Goal: Task Accomplishment & Management: Use online tool/utility

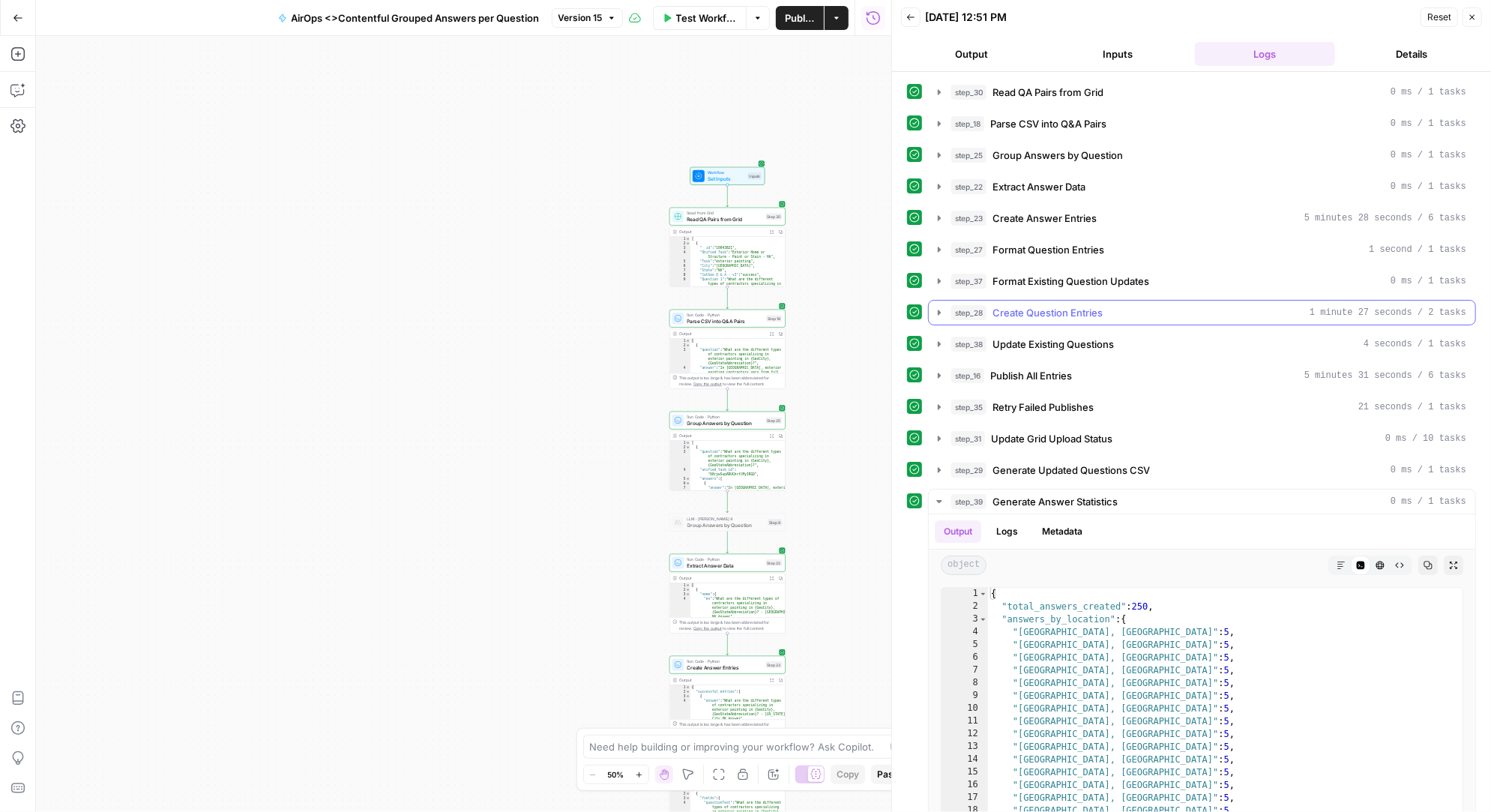
click at [937, 308] on icon "button" at bounding box center [939, 312] width 12 height 12
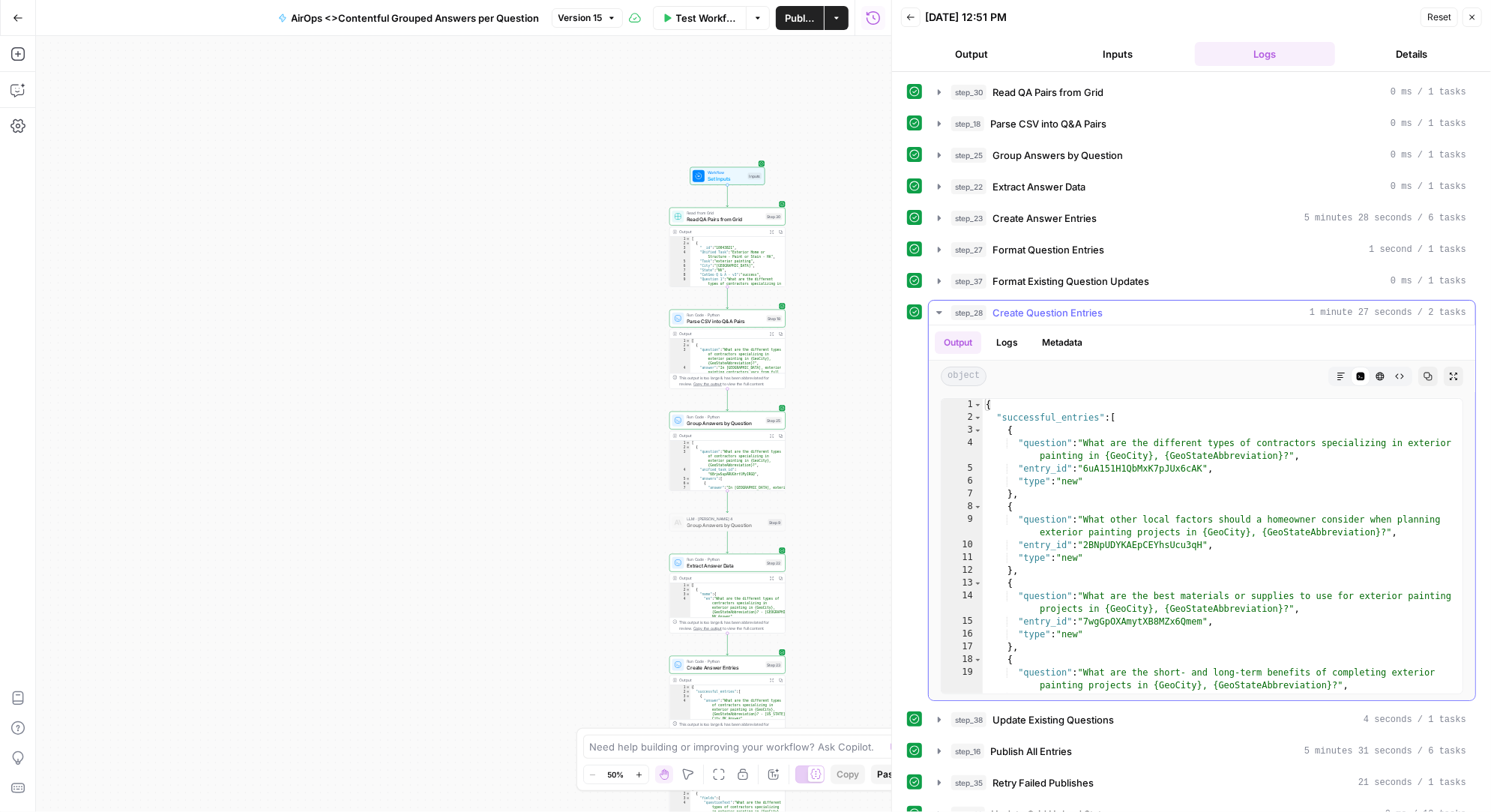
click at [1067, 435] on div "{ "successful_entries" : [ { "question" : "What are the different types of cont…" at bounding box center [1223, 559] width 481 height 321
type textarea "* *"
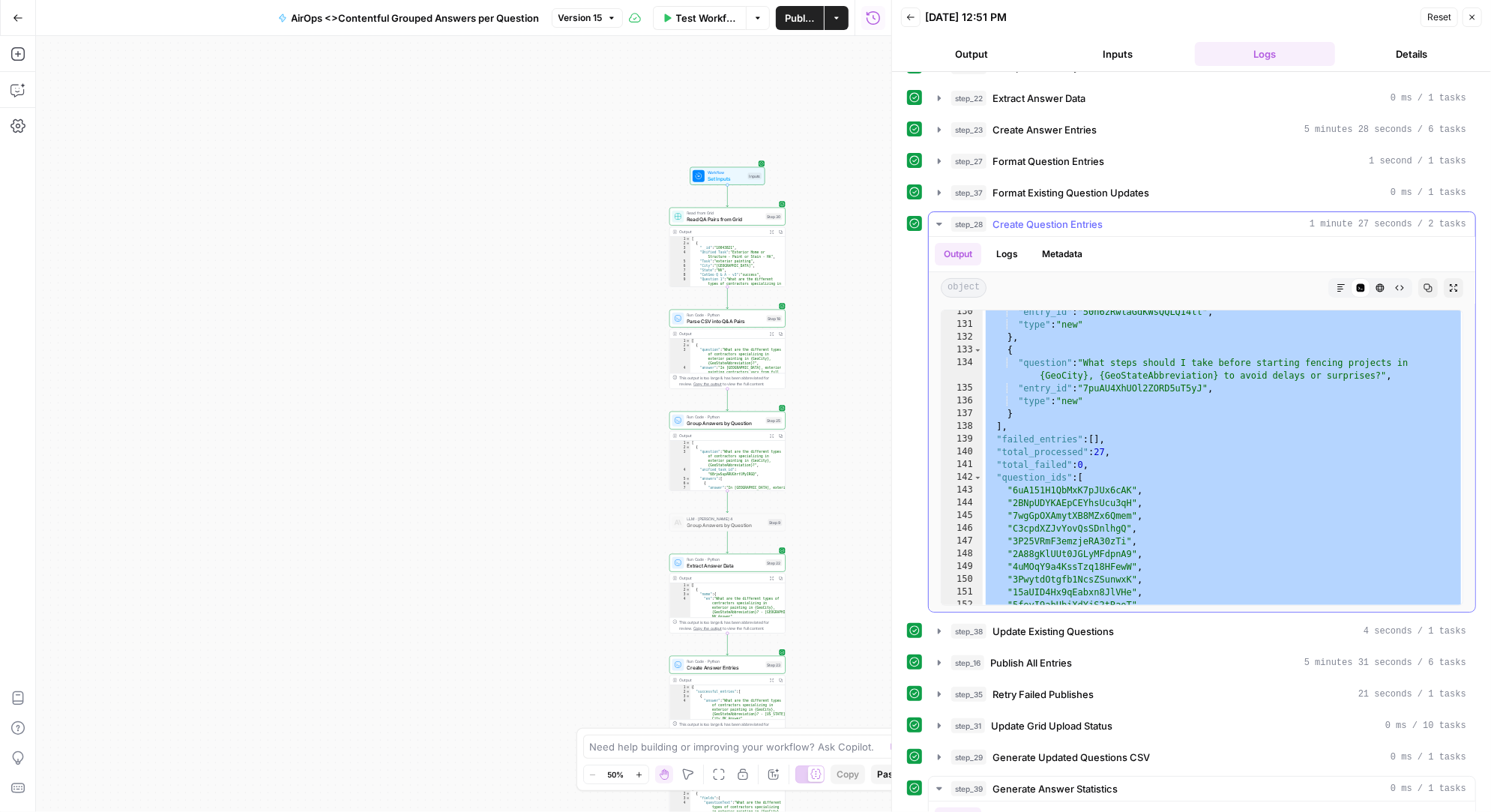
scroll to position [1963, 0]
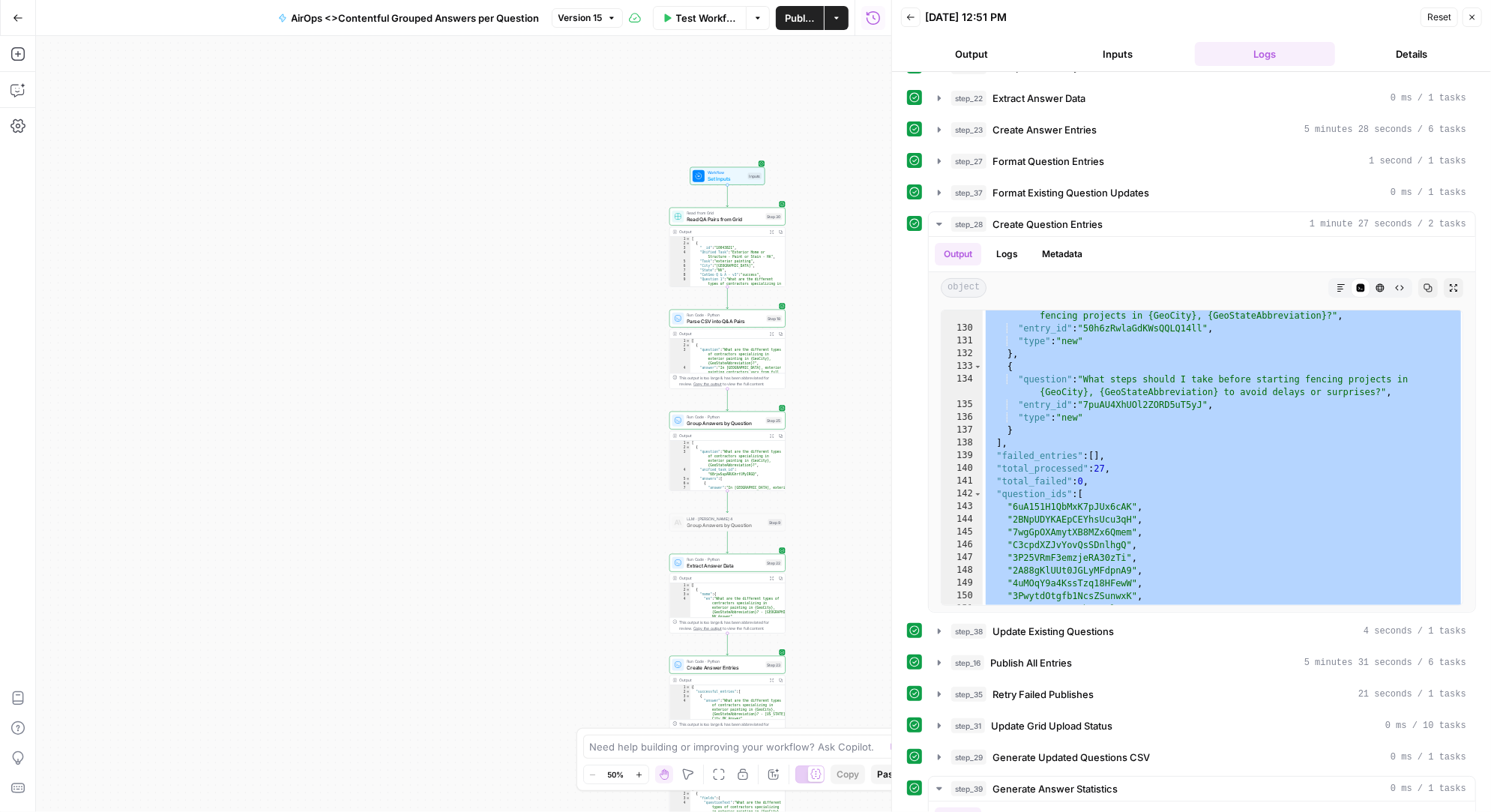
click at [705, 11] on span "Test Workflow" at bounding box center [707, 18] width 61 height 15
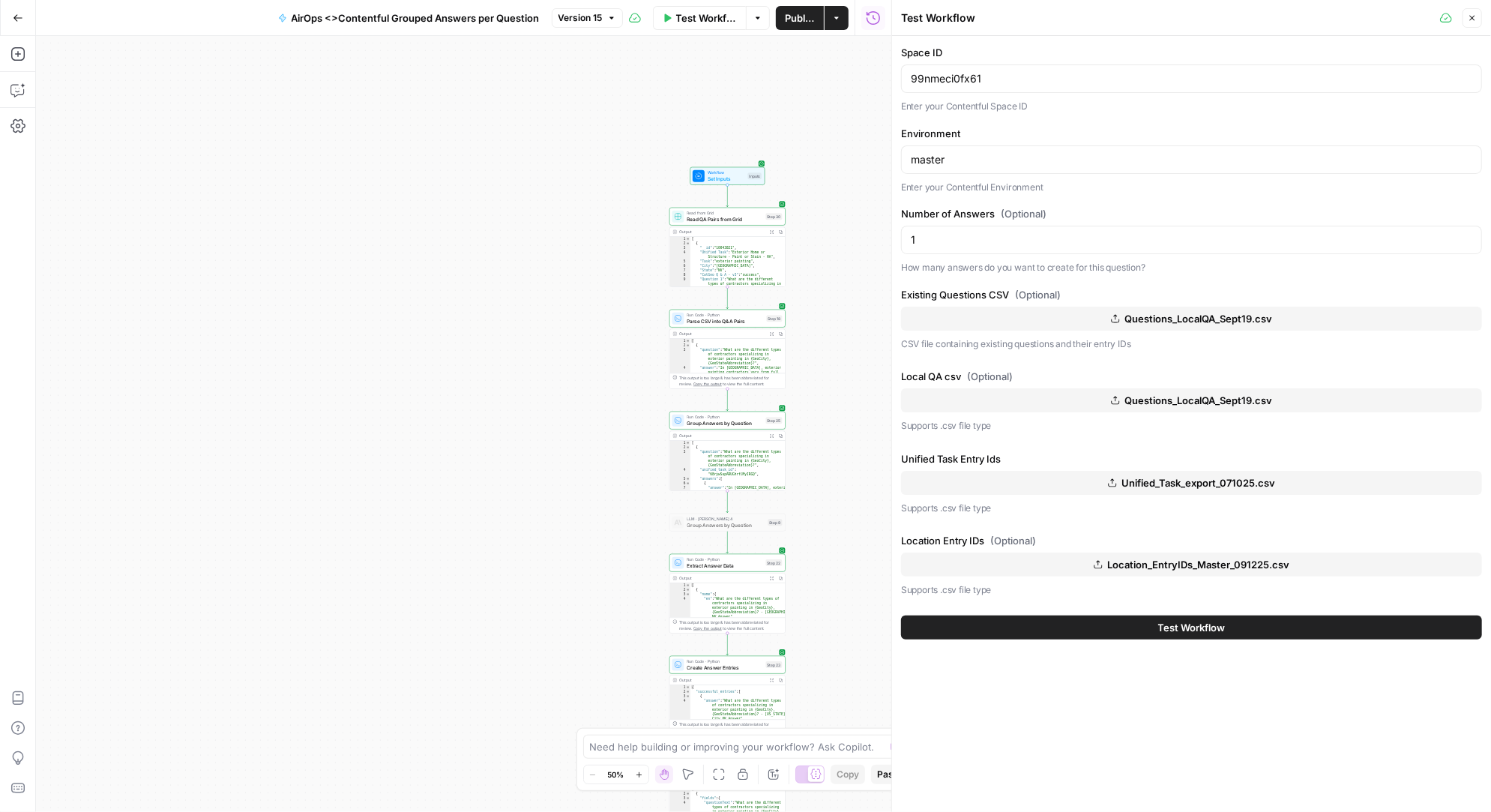
click at [1174, 311] on span "Questions_LocalQA_Sept19.csv" at bounding box center [1199, 318] width 147 height 15
click at [1185, 396] on span "Questions_LocalQA_Sept19.csv" at bounding box center [1199, 400] width 147 height 15
click at [1141, 622] on button "Test Workflow" at bounding box center [1192, 627] width 581 height 24
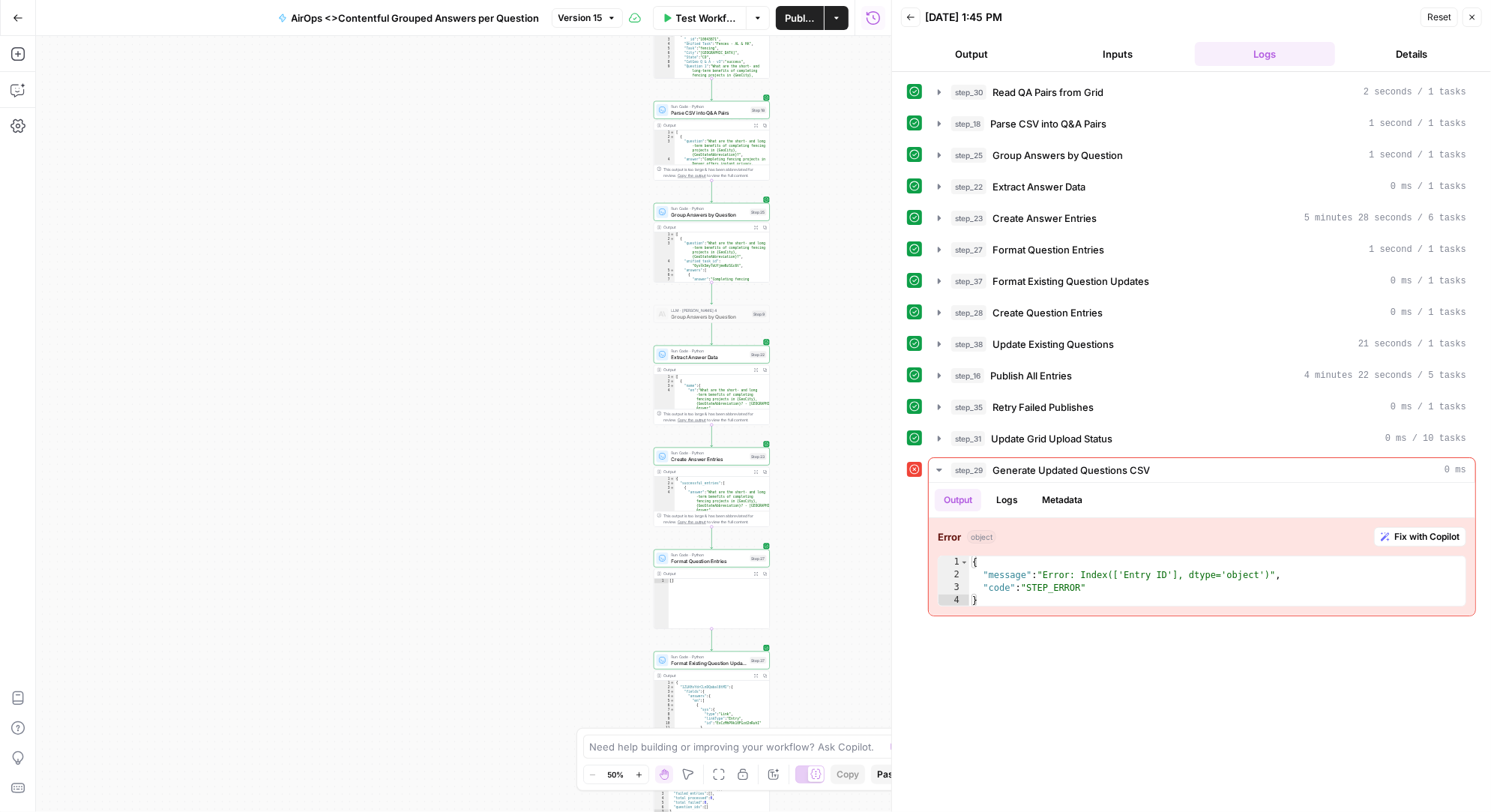
drag, startPoint x: 839, startPoint y: 599, endPoint x: 817, endPoint y: 368, distance: 232.0
click at [817, 368] on div "Workflow Set Inputs Inputs Read from Grid Read QA Pairs from Grid Step 30 Outpu…" at bounding box center [463, 424] width 855 height 776
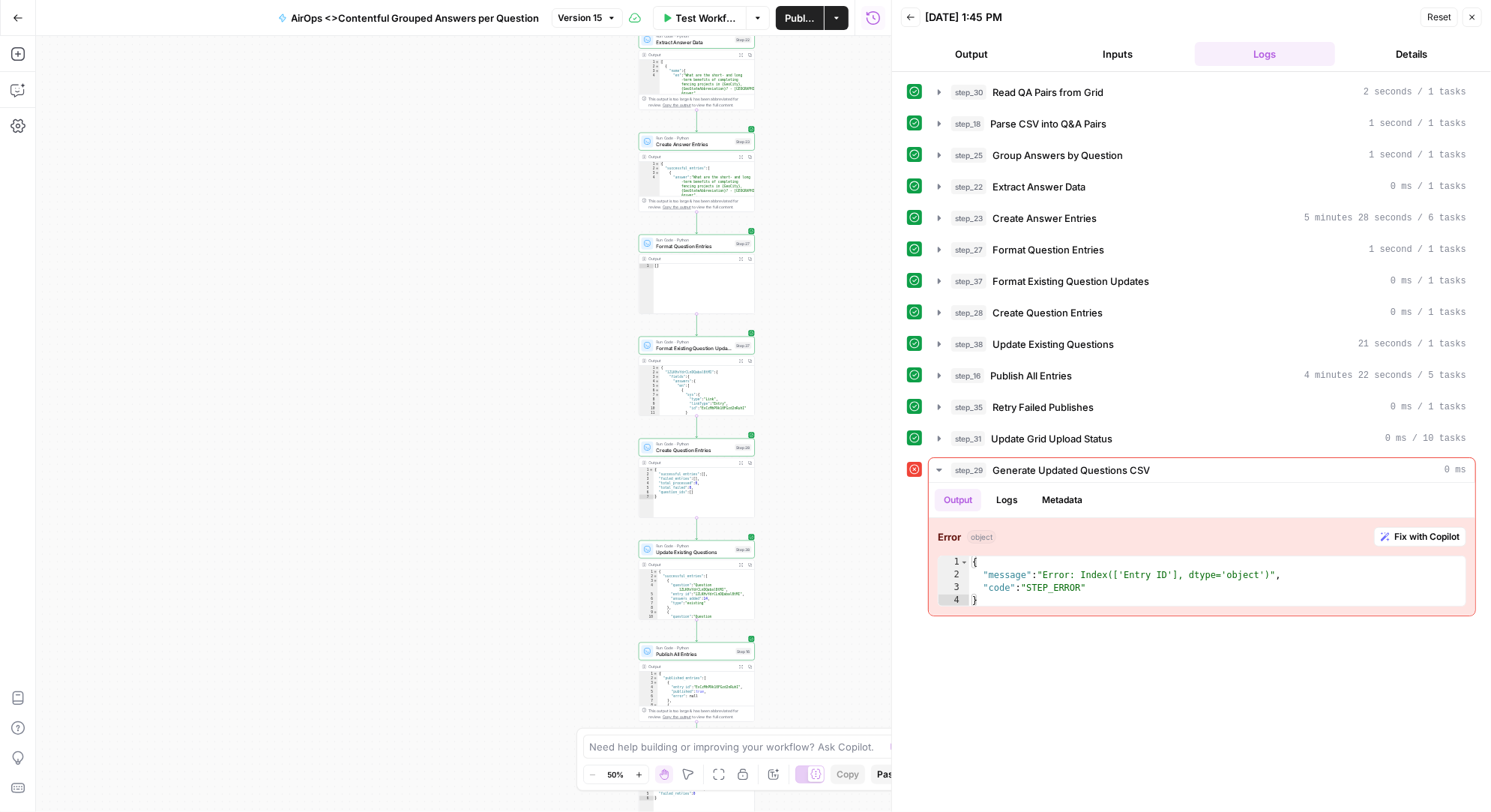
drag, startPoint x: 808, startPoint y: 565, endPoint x: 800, endPoint y: 272, distance: 293.1
click at [800, 272] on div "Workflow Set Inputs Inputs Read from Grid Read QA Pairs from Grid Step 30 Outpu…" at bounding box center [463, 424] width 855 height 776
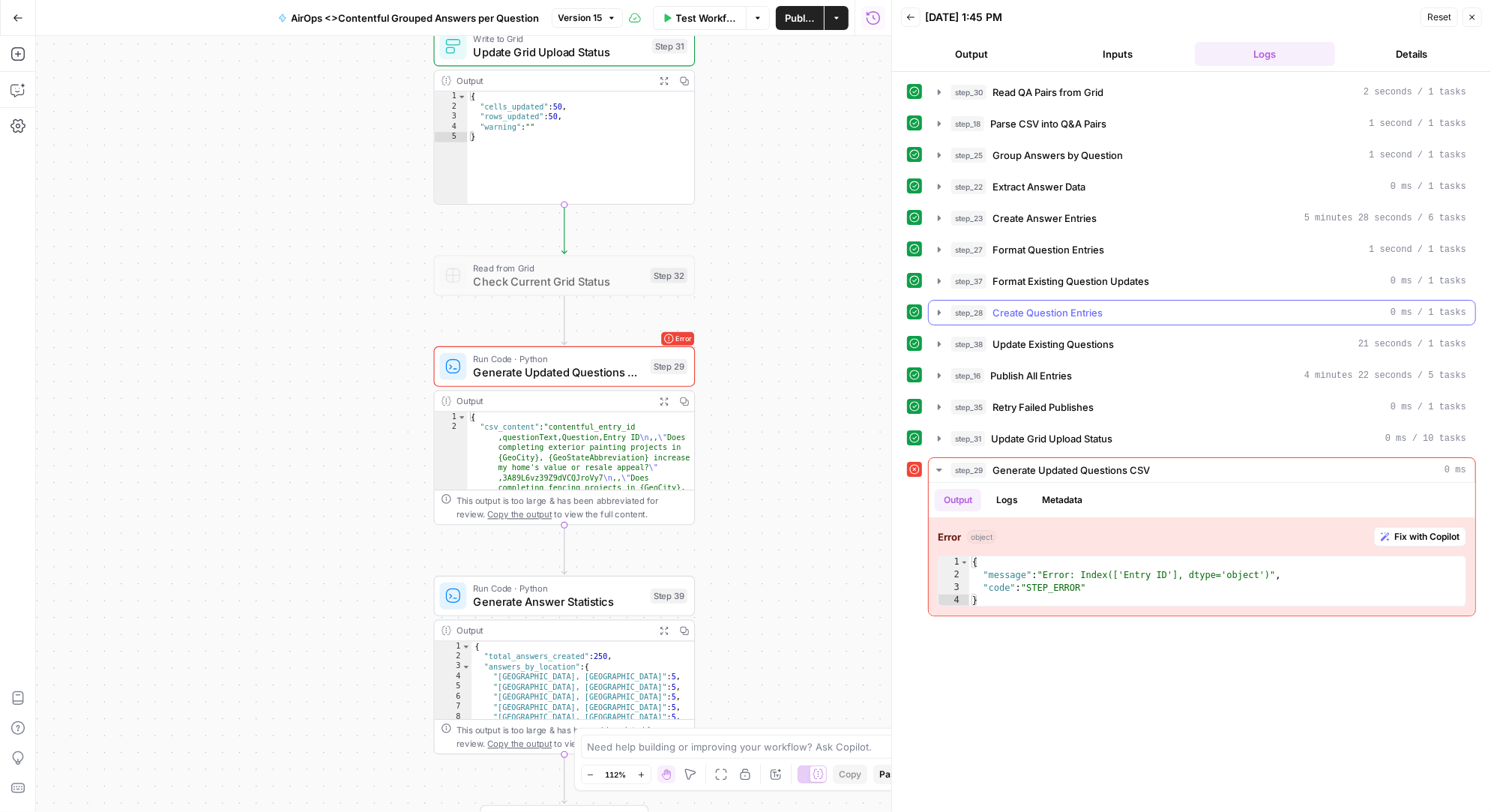
click at [940, 307] on icon "button" at bounding box center [939, 312] width 12 height 12
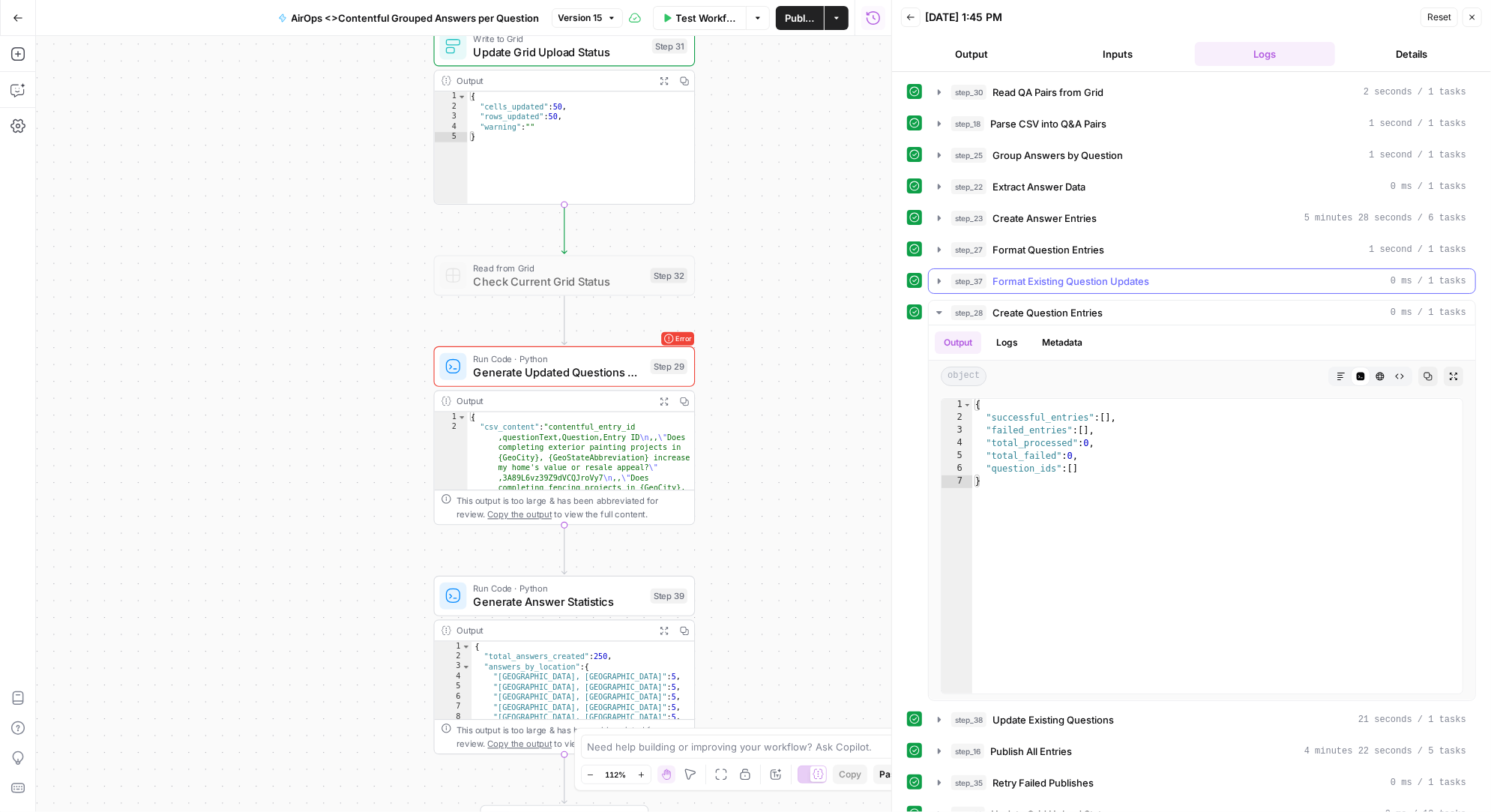
click at [940, 278] on icon "button" at bounding box center [939, 281] width 3 height 5
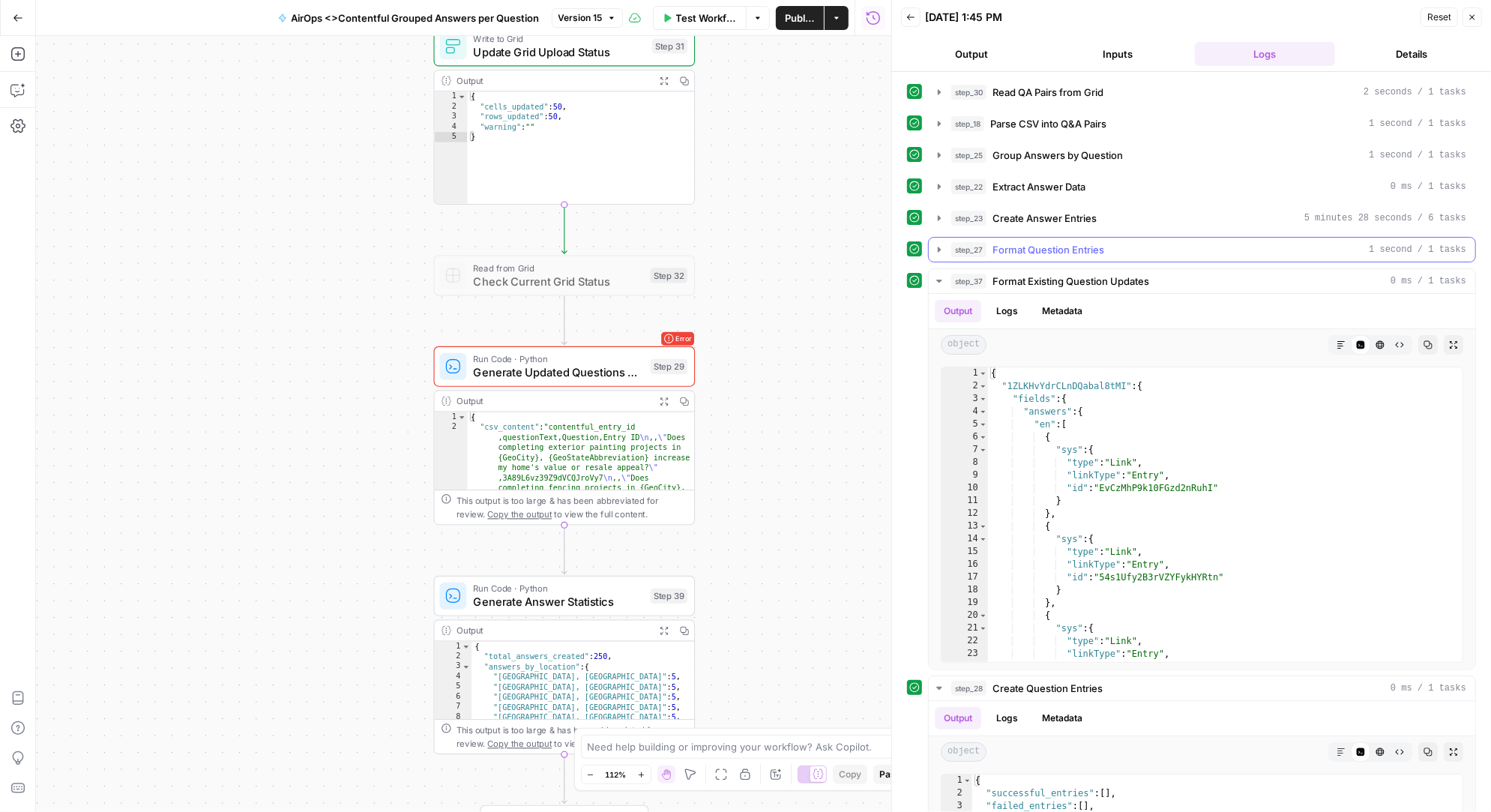
click at [940, 247] on icon "button" at bounding box center [939, 249] width 12 height 12
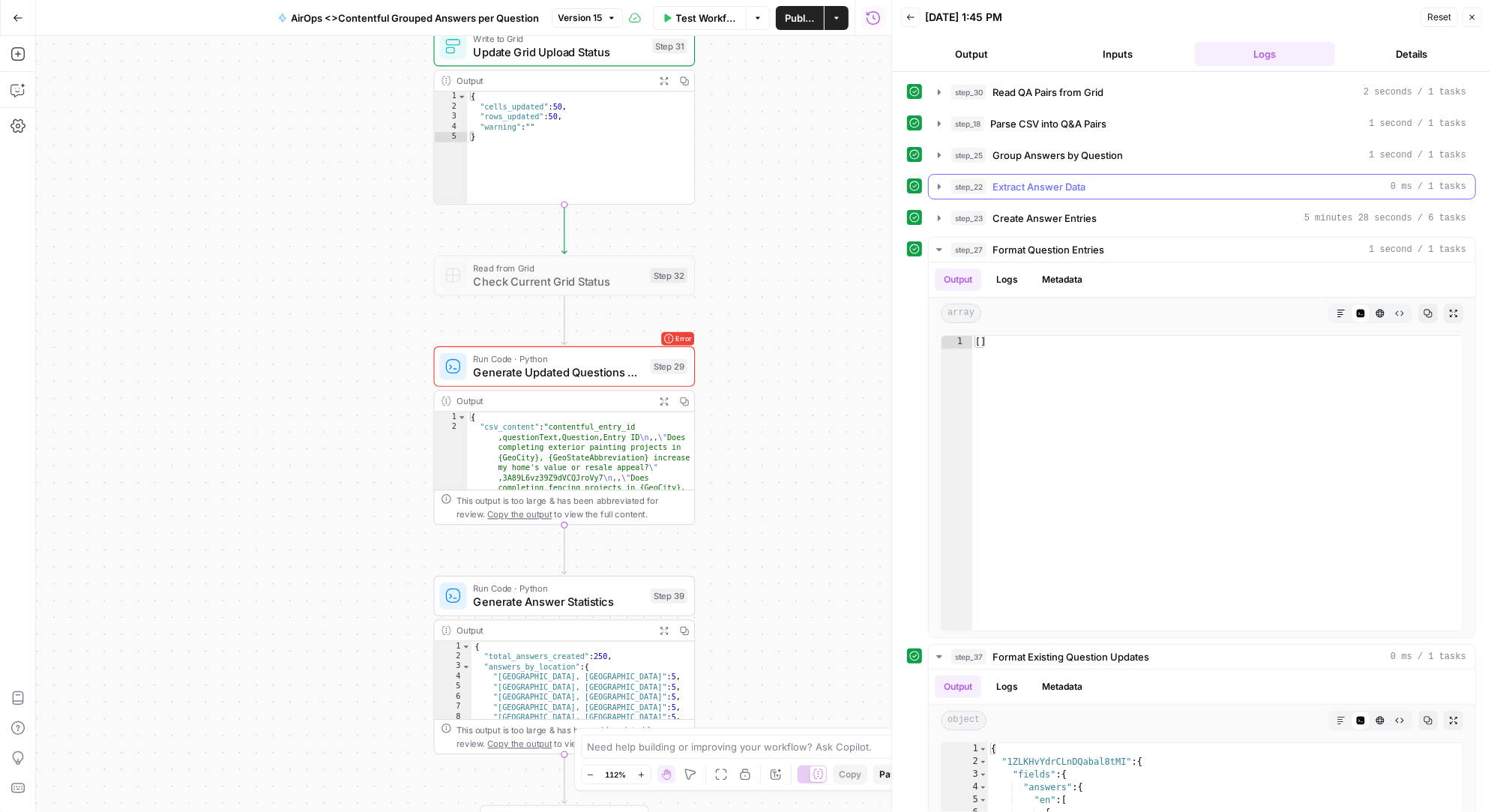
click at [940, 183] on icon "button" at bounding box center [939, 186] width 12 height 12
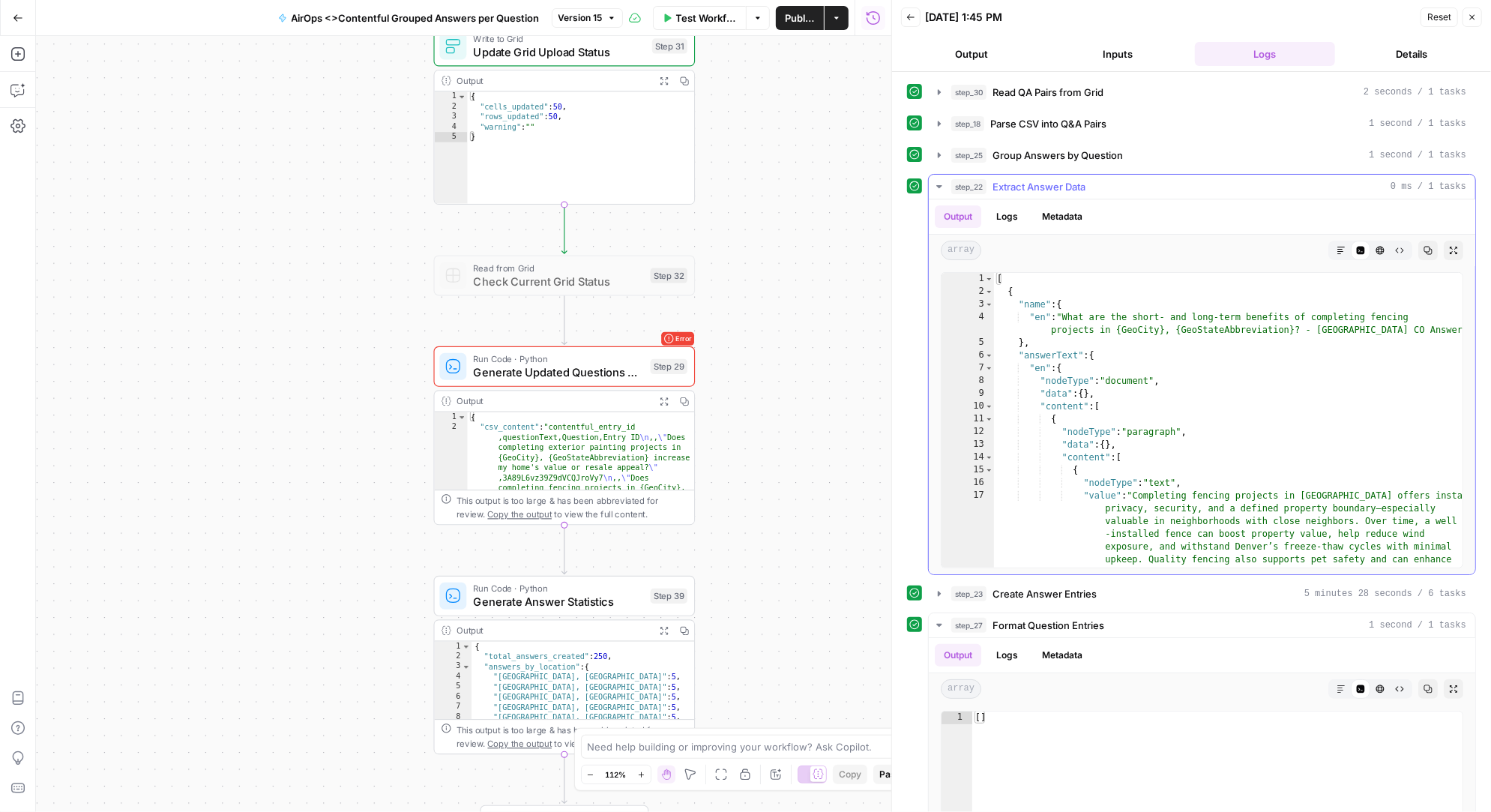
click at [940, 183] on icon "button" at bounding box center [939, 186] width 12 height 12
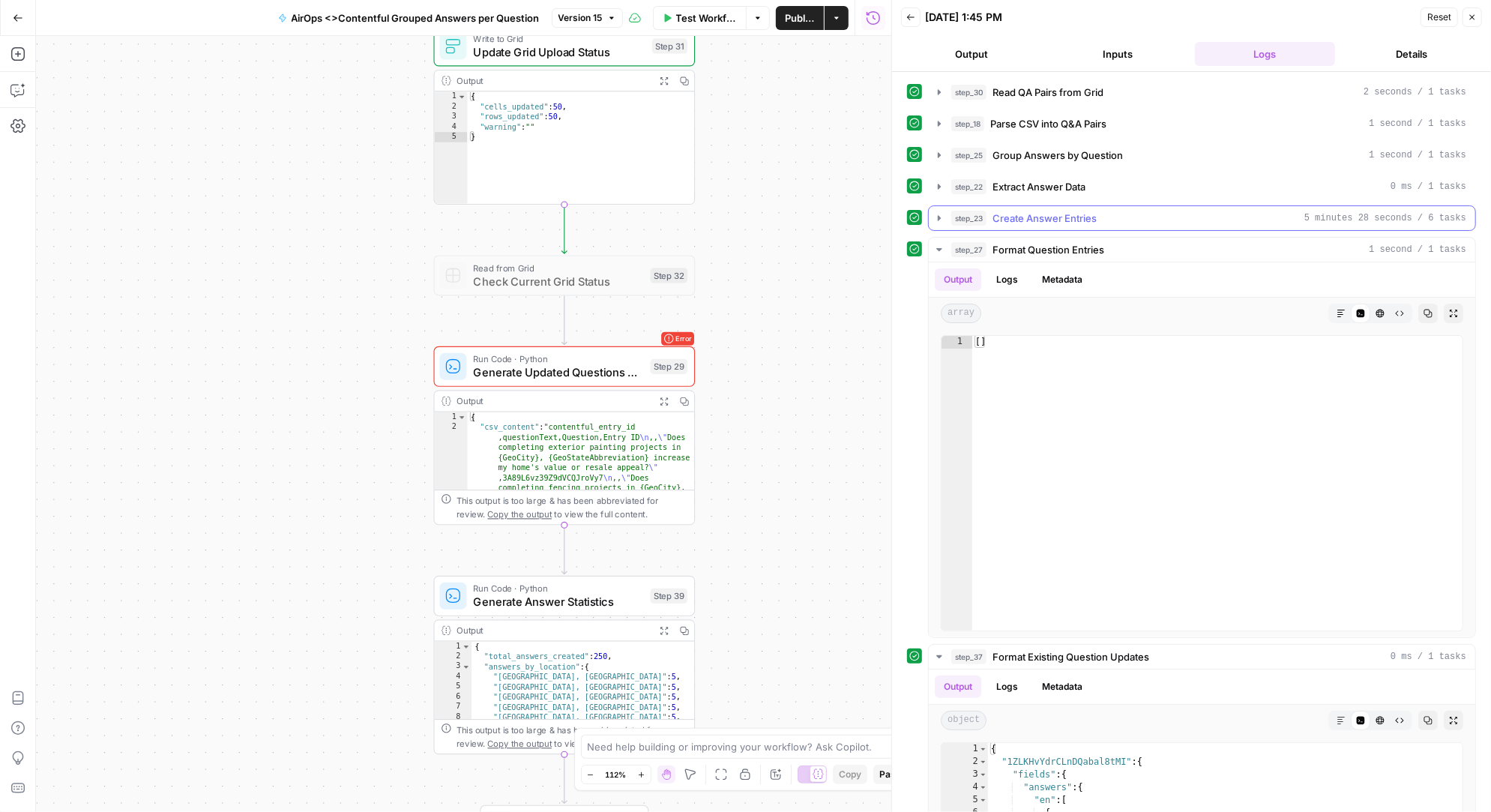
click at [940, 215] on icon "button" at bounding box center [939, 218] width 3 height 5
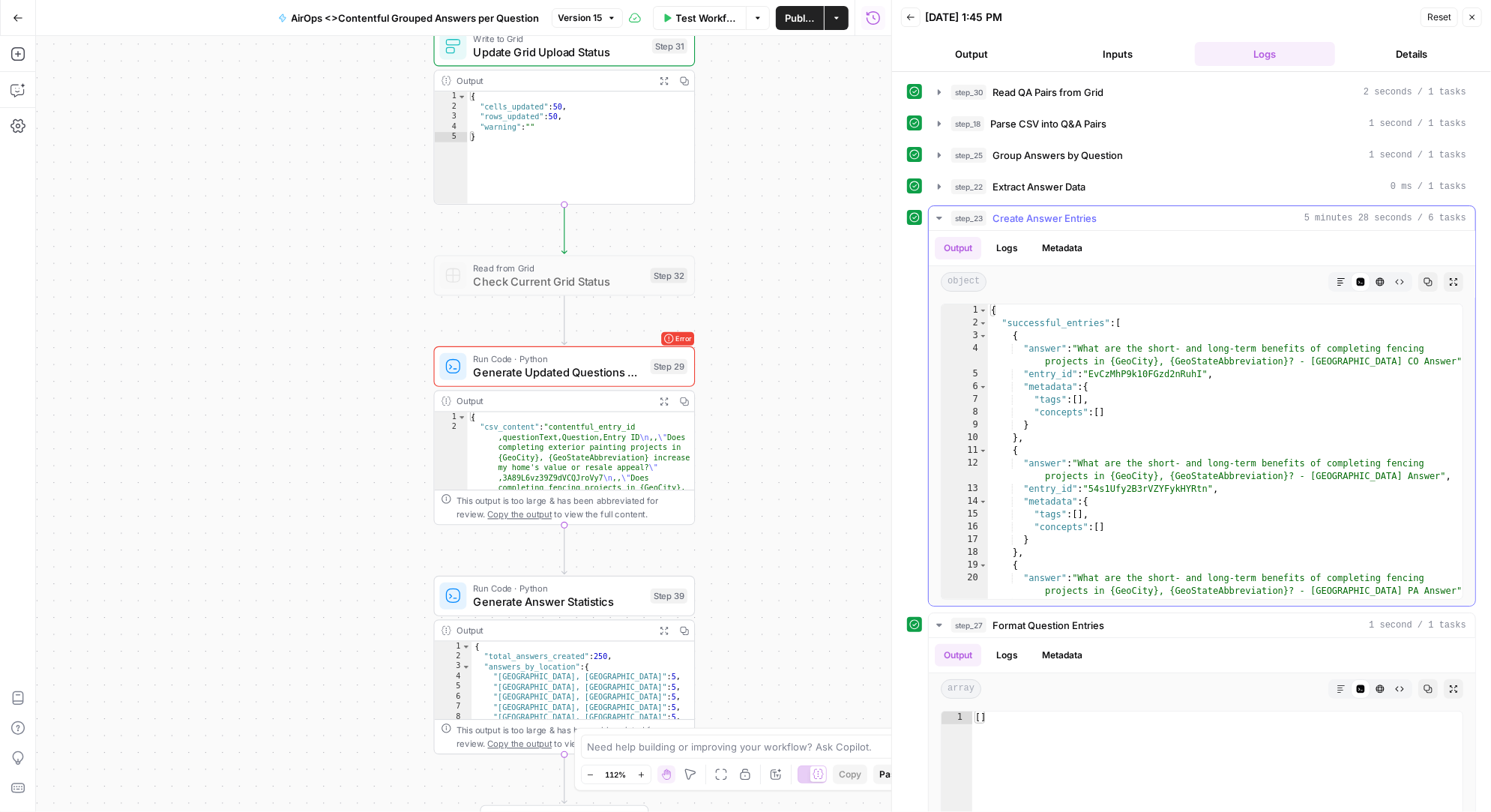
click at [940, 217] on icon "button" at bounding box center [939, 218] width 5 height 3
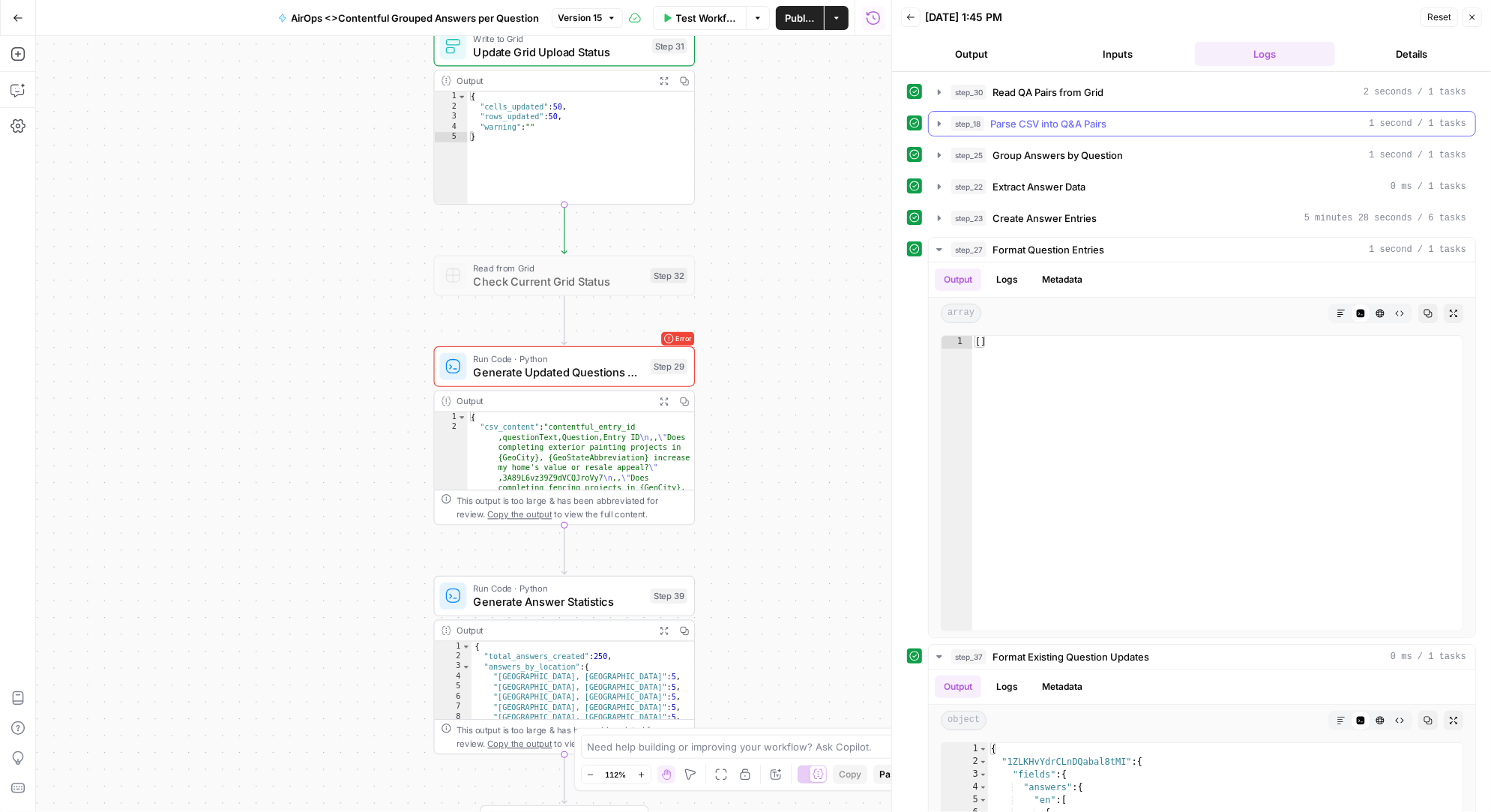
click at [935, 123] on icon "button" at bounding box center [939, 123] width 12 height 12
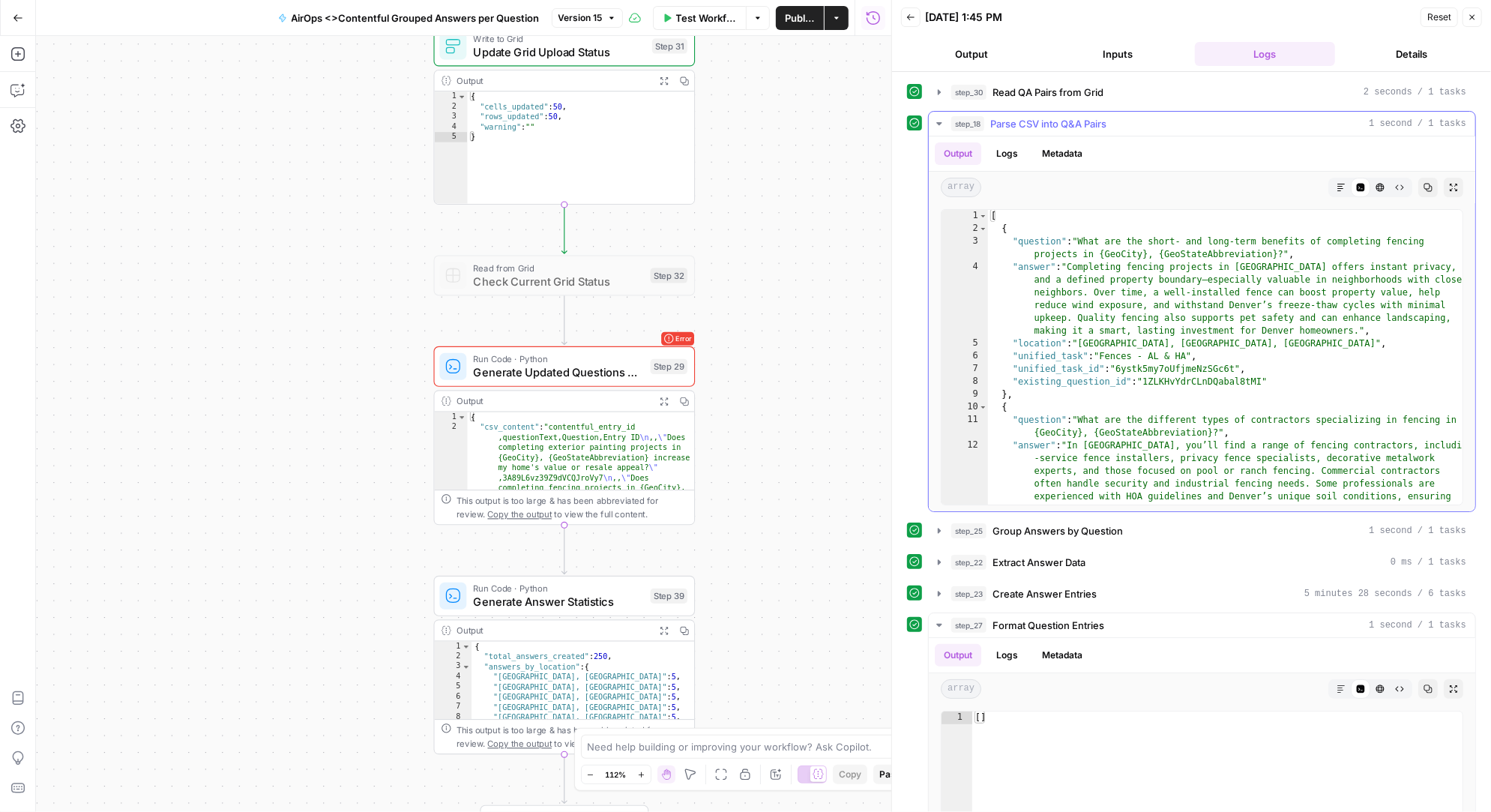
click at [938, 123] on icon "button" at bounding box center [939, 123] width 5 height 3
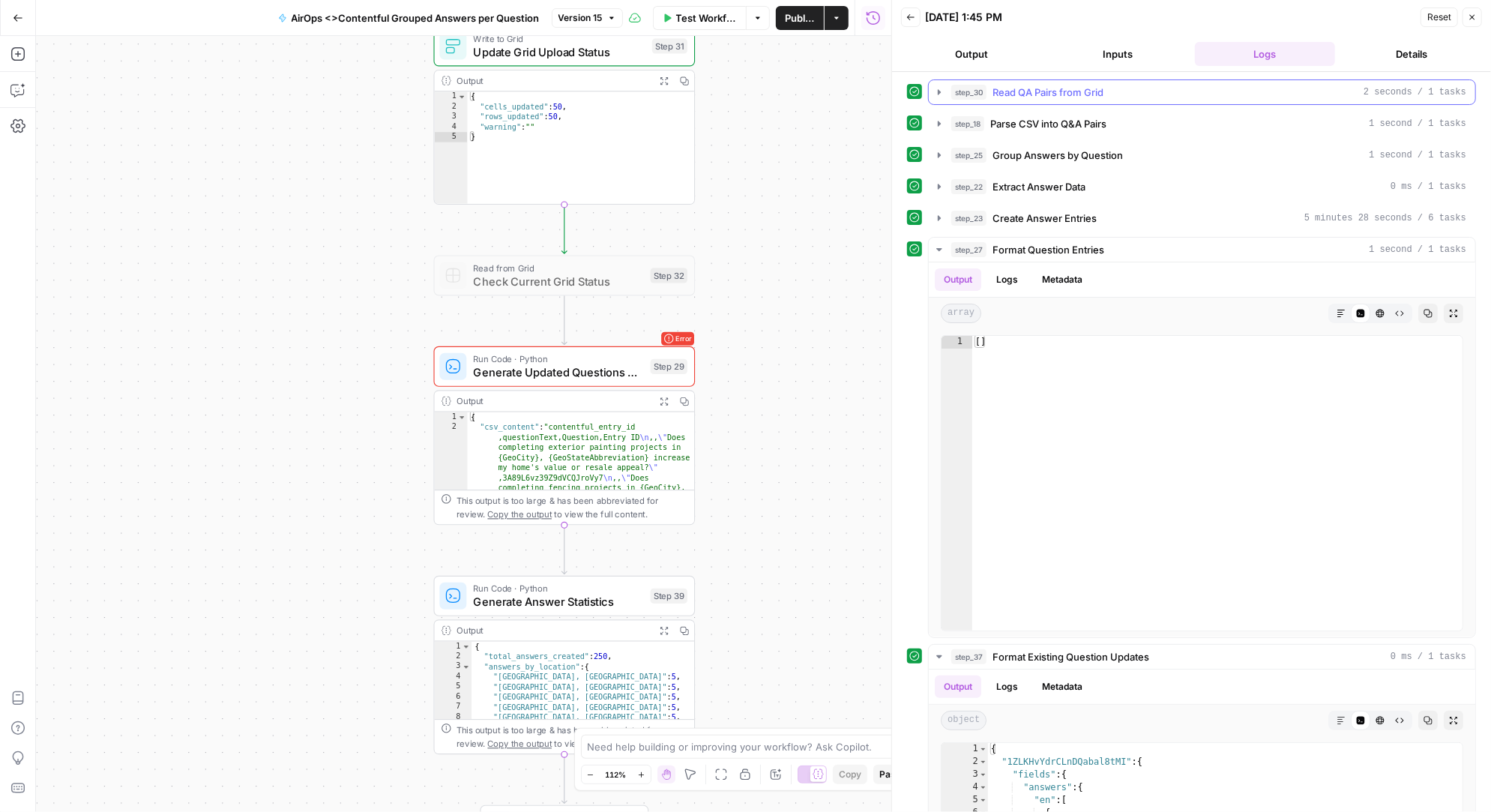
click at [940, 93] on icon "button" at bounding box center [939, 92] width 12 height 12
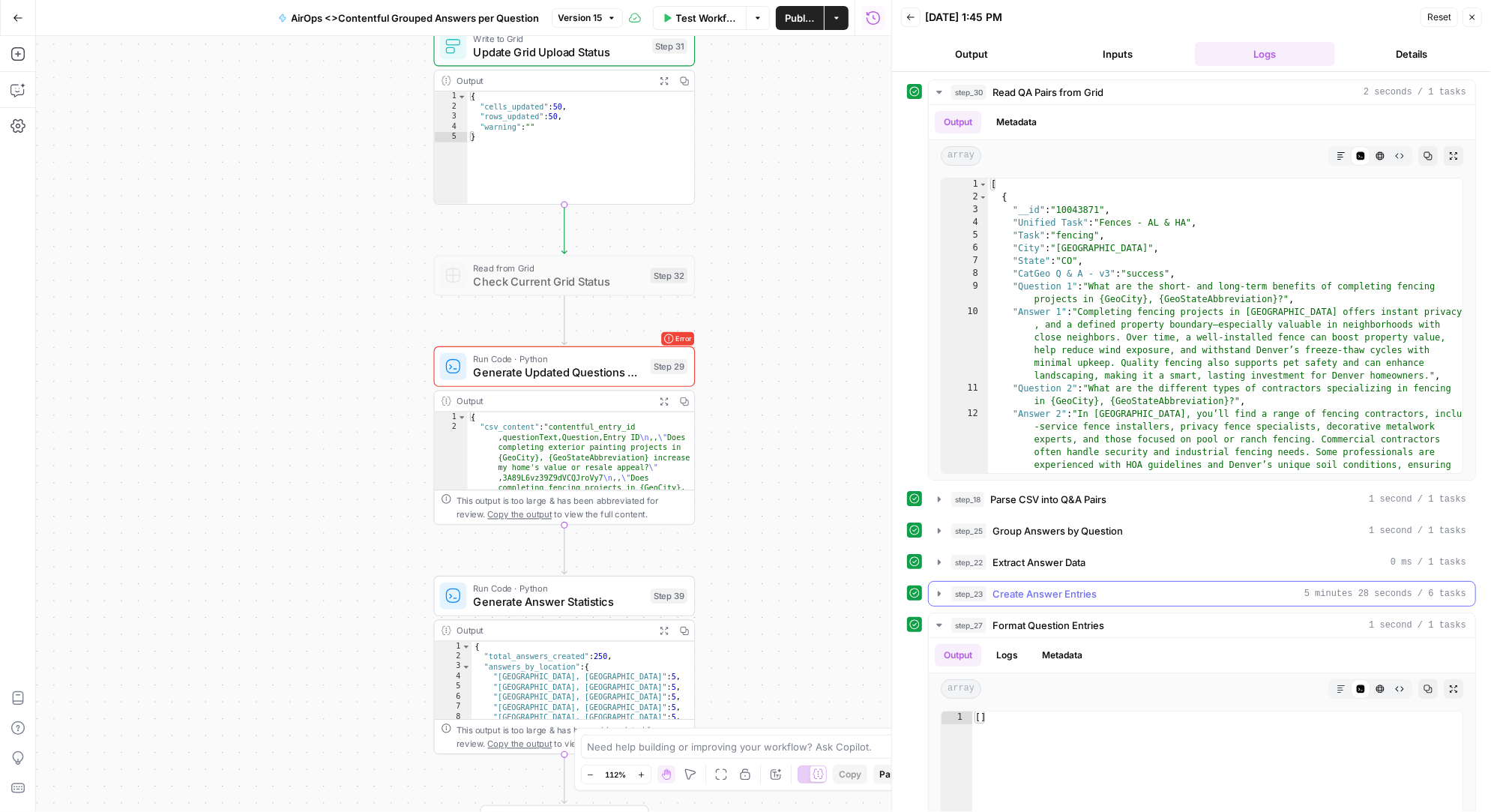
click at [938, 593] on icon "button" at bounding box center [939, 593] width 3 height 5
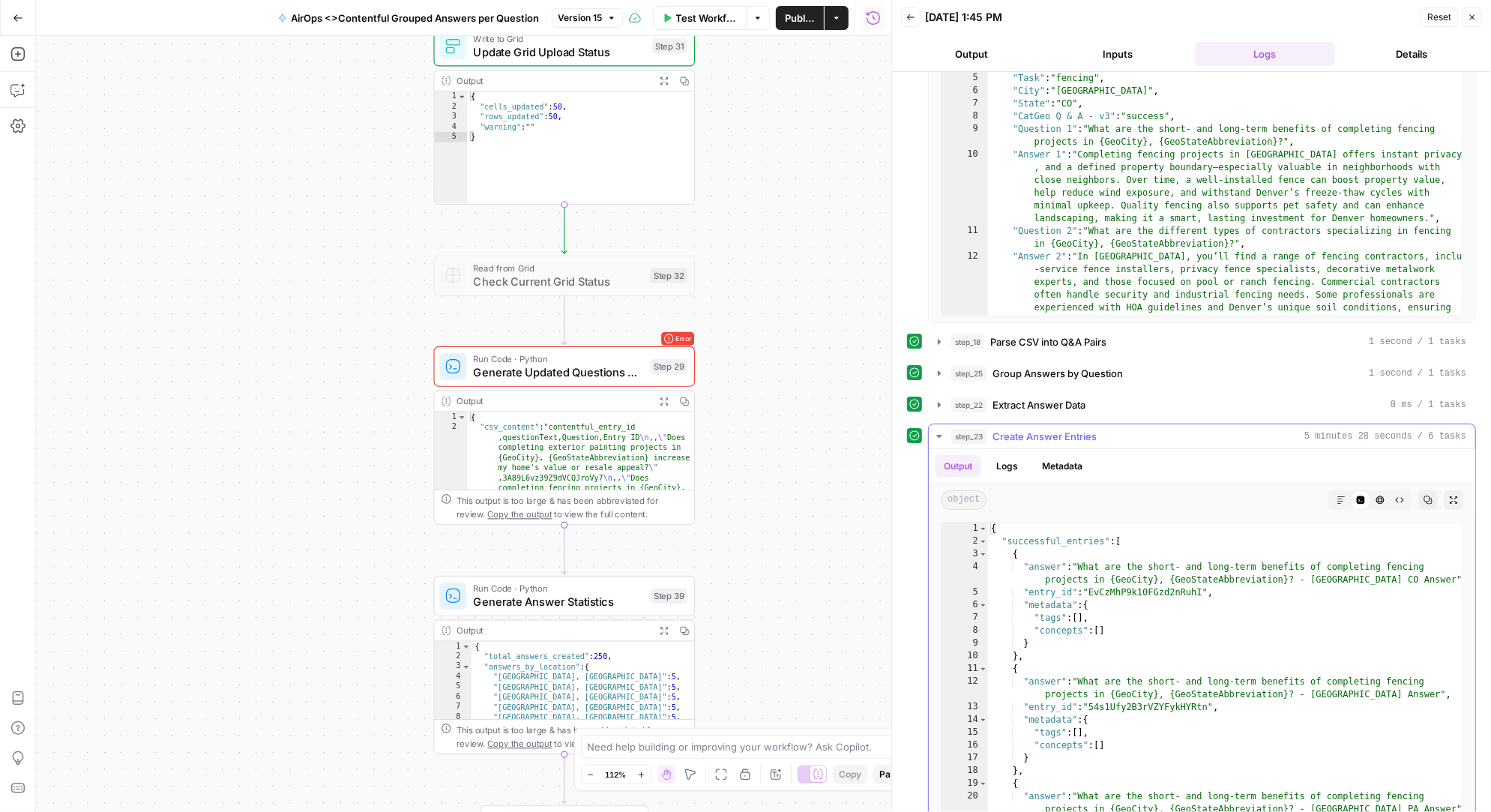
scroll to position [160, 0]
click at [946, 371] on button "step_25 Group Answers by Question 1 second / 1 tasks" at bounding box center [1202, 370] width 547 height 24
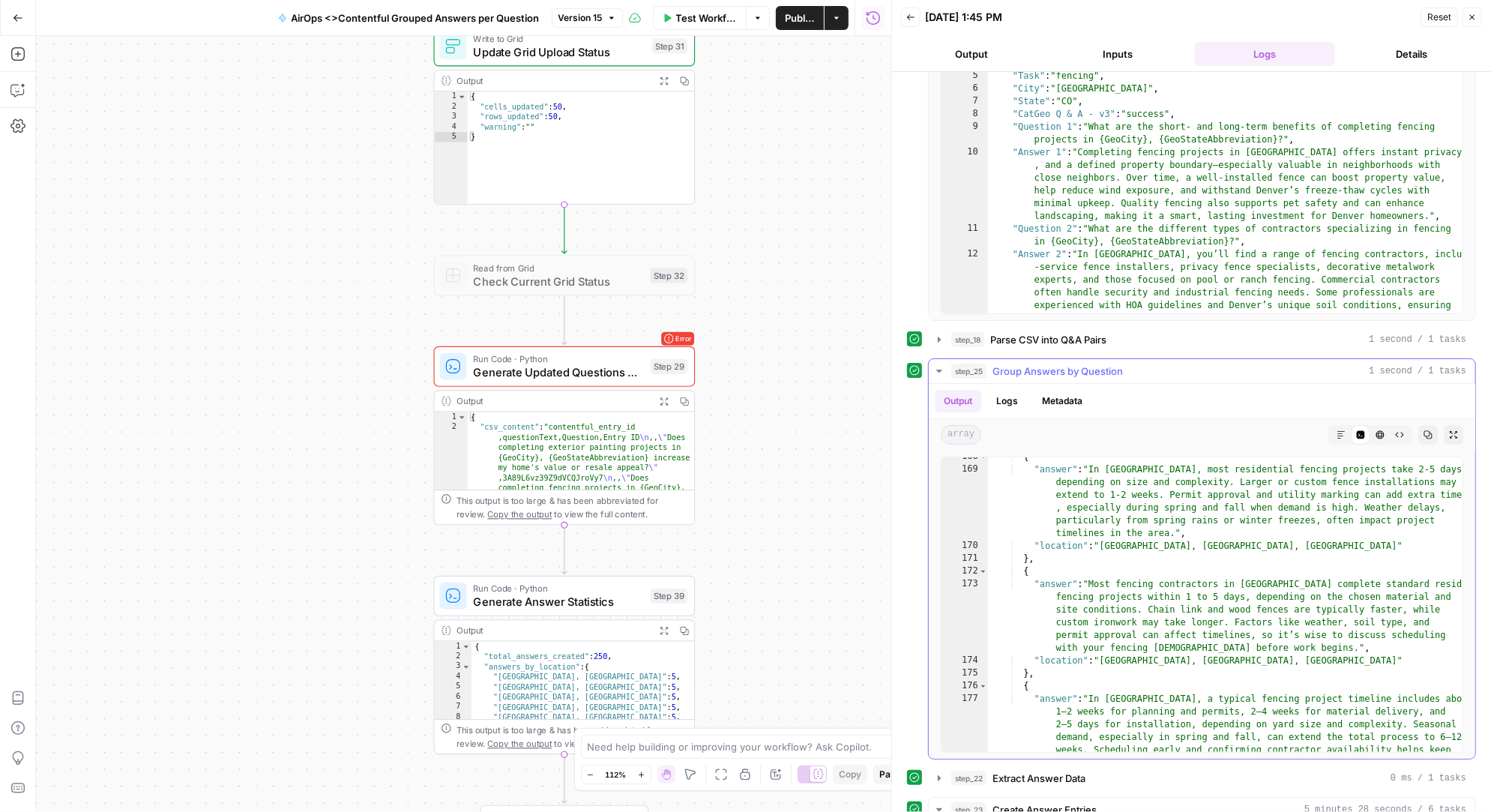
scroll to position [3730, 0]
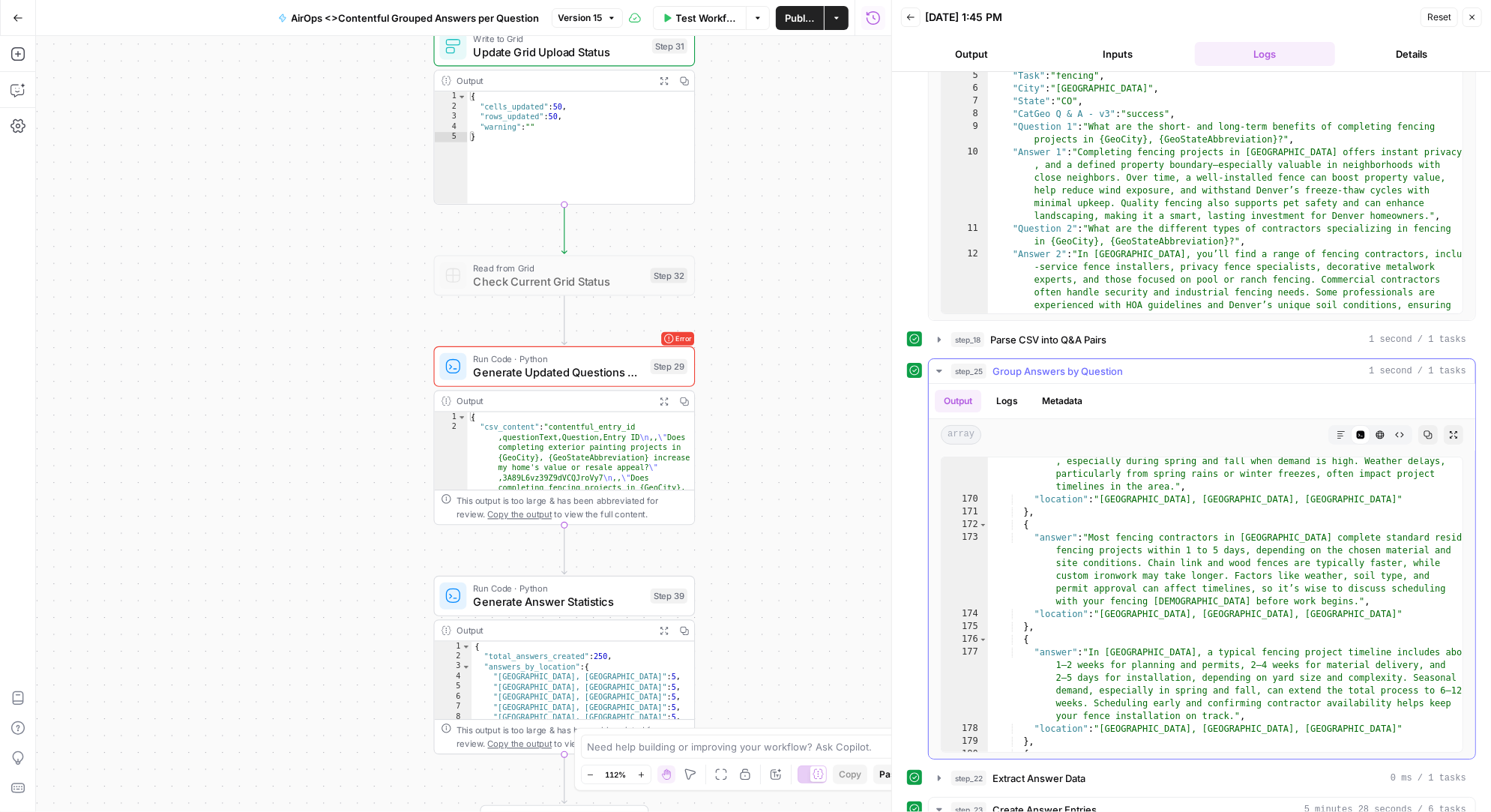
click at [938, 366] on icon "button" at bounding box center [939, 370] width 12 height 12
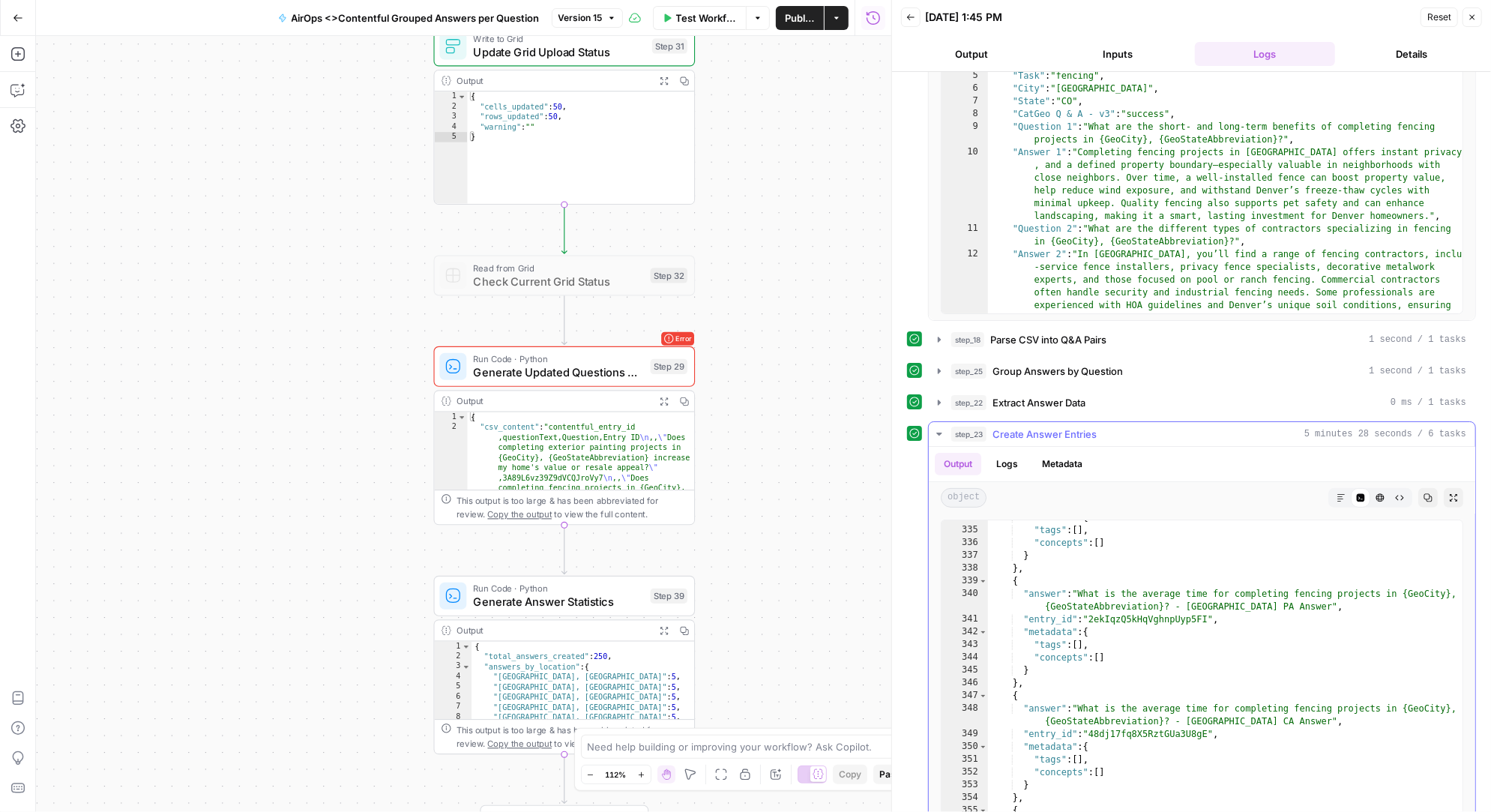
scroll to position [3722, 0]
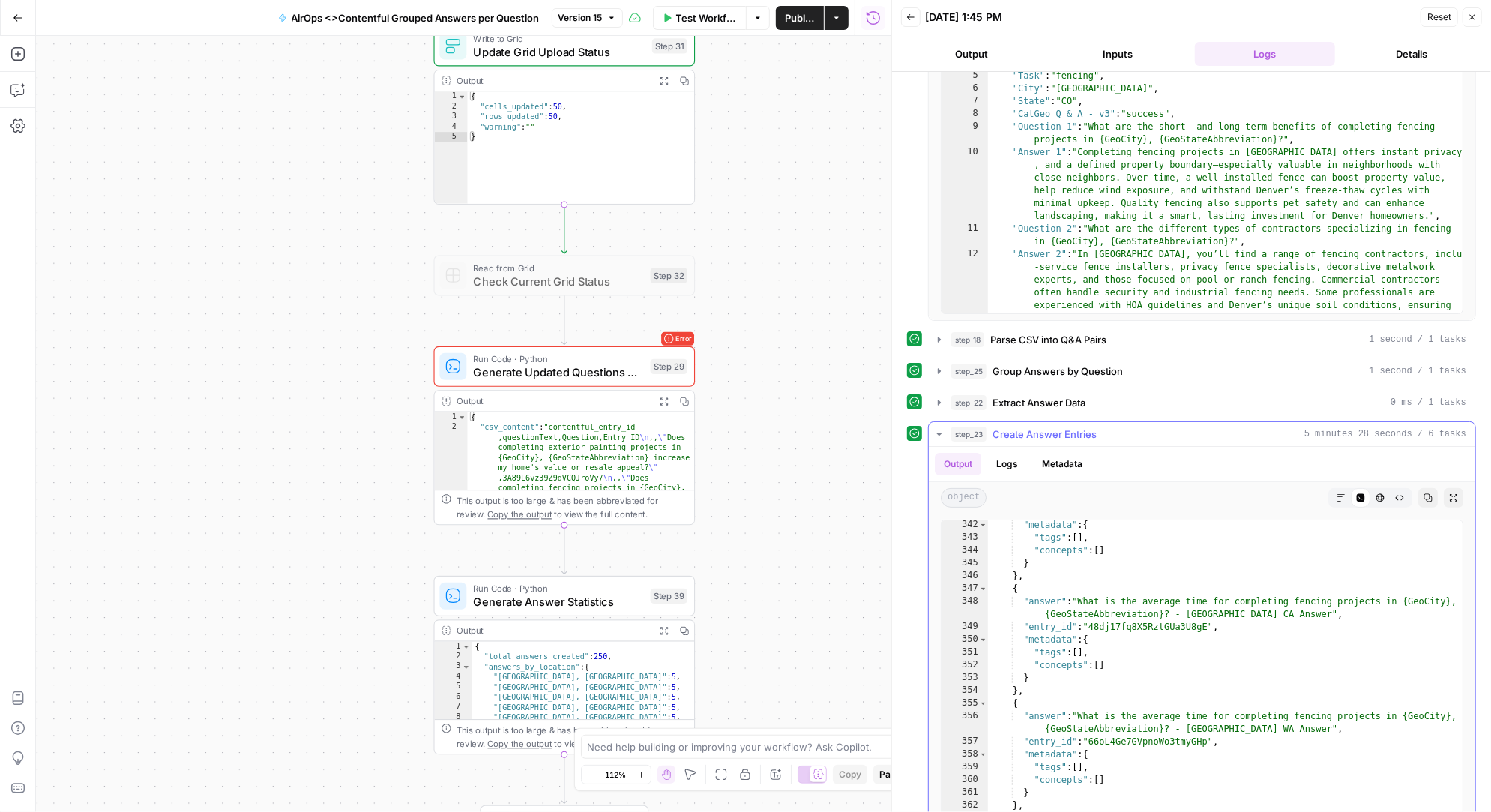
click at [938, 428] on icon "button" at bounding box center [939, 433] width 12 height 12
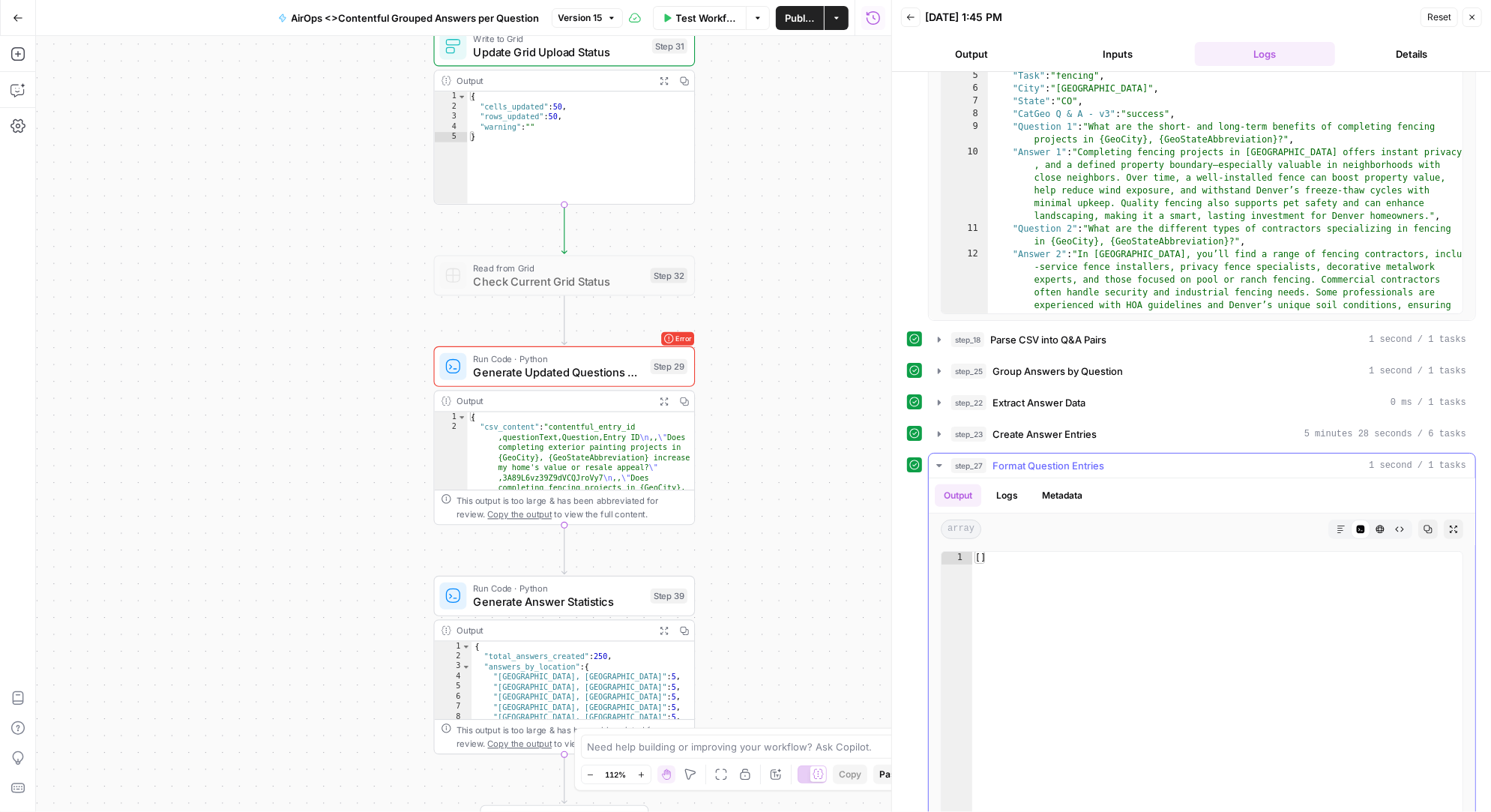
click at [940, 464] on icon "button" at bounding box center [939, 465] width 5 height 3
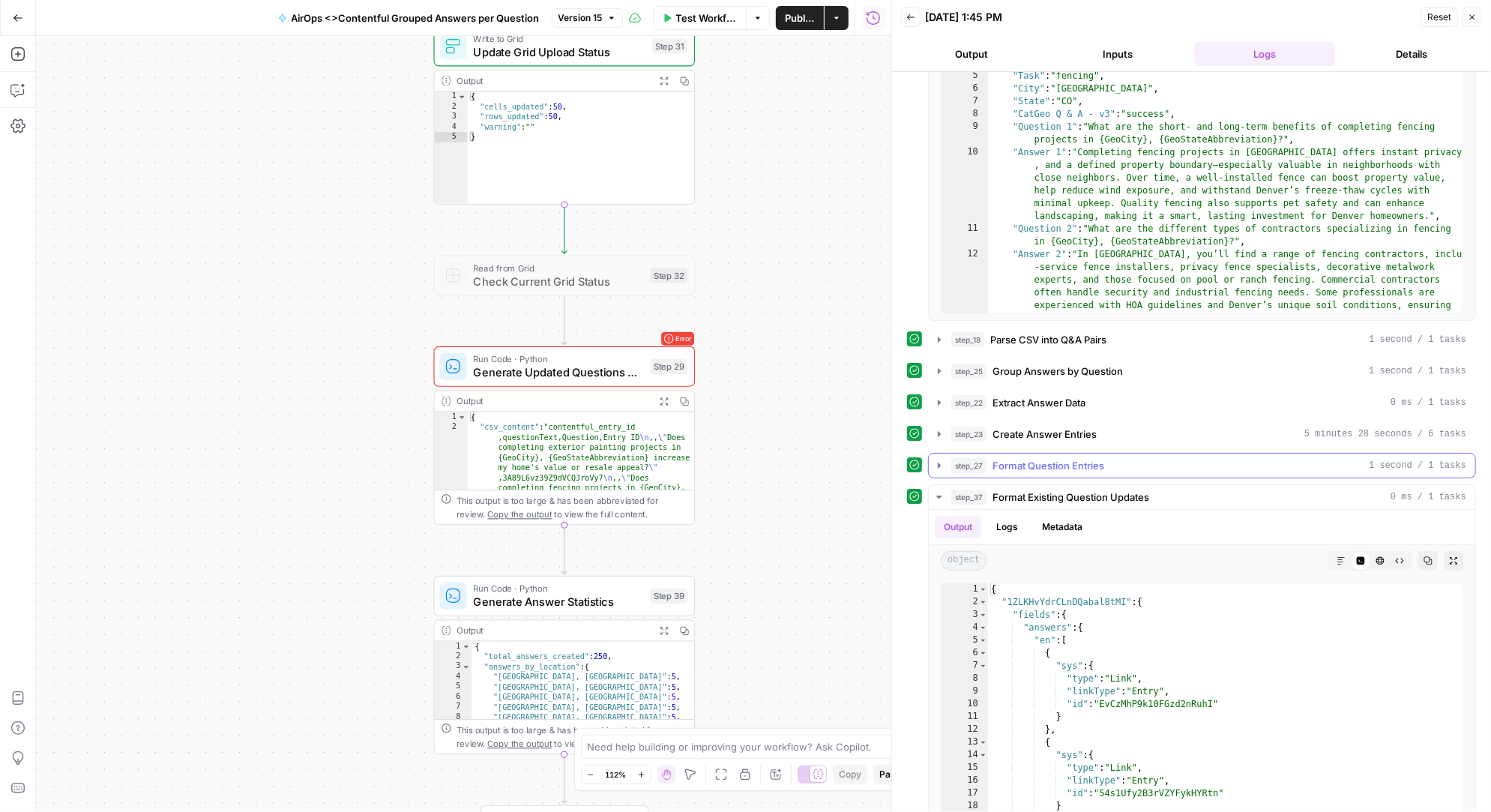
click at [943, 460] on icon "button" at bounding box center [939, 465] width 12 height 12
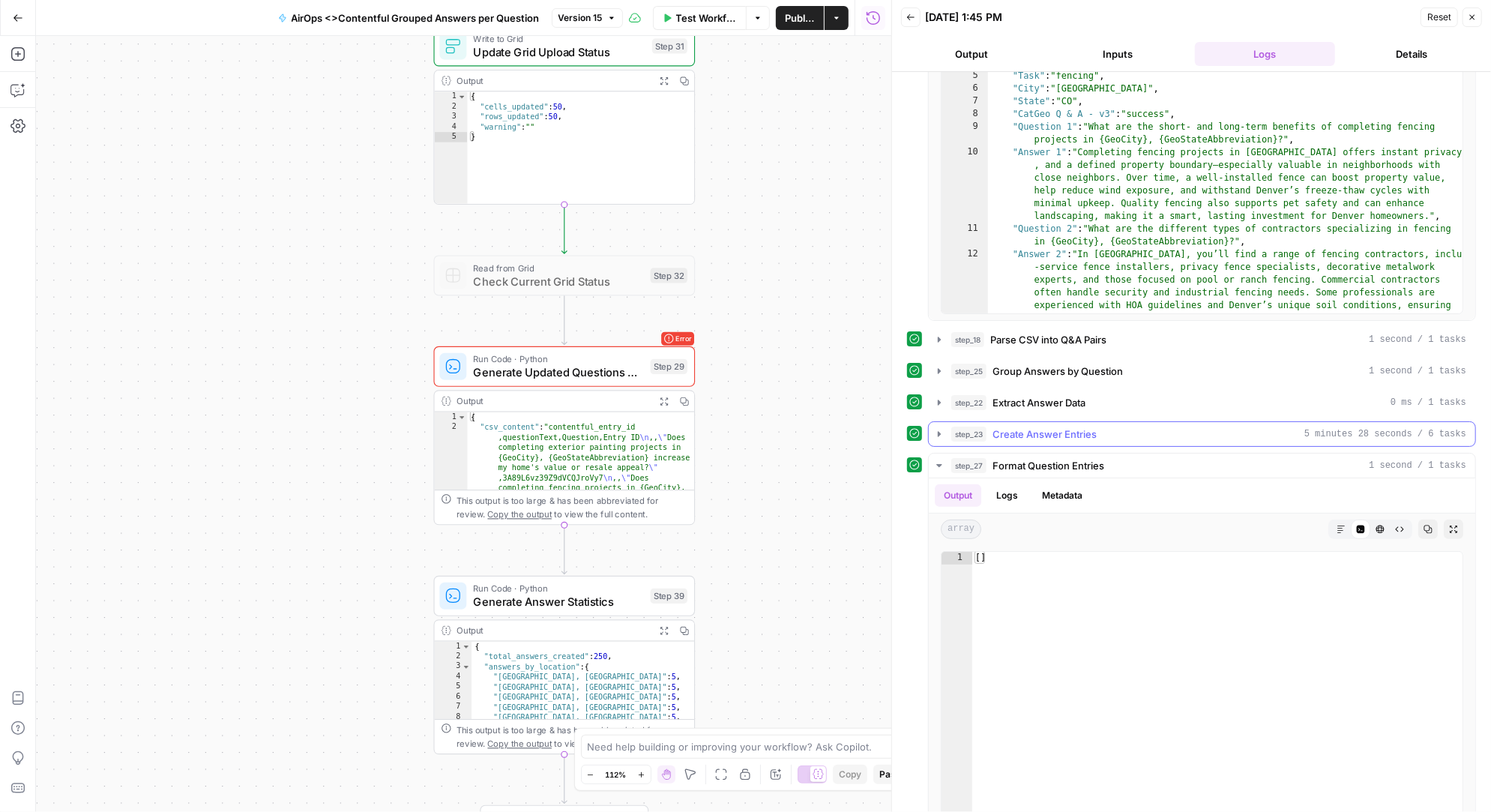
click at [941, 431] on icon "button" at bounding box center [939, 433] width 12 height 12
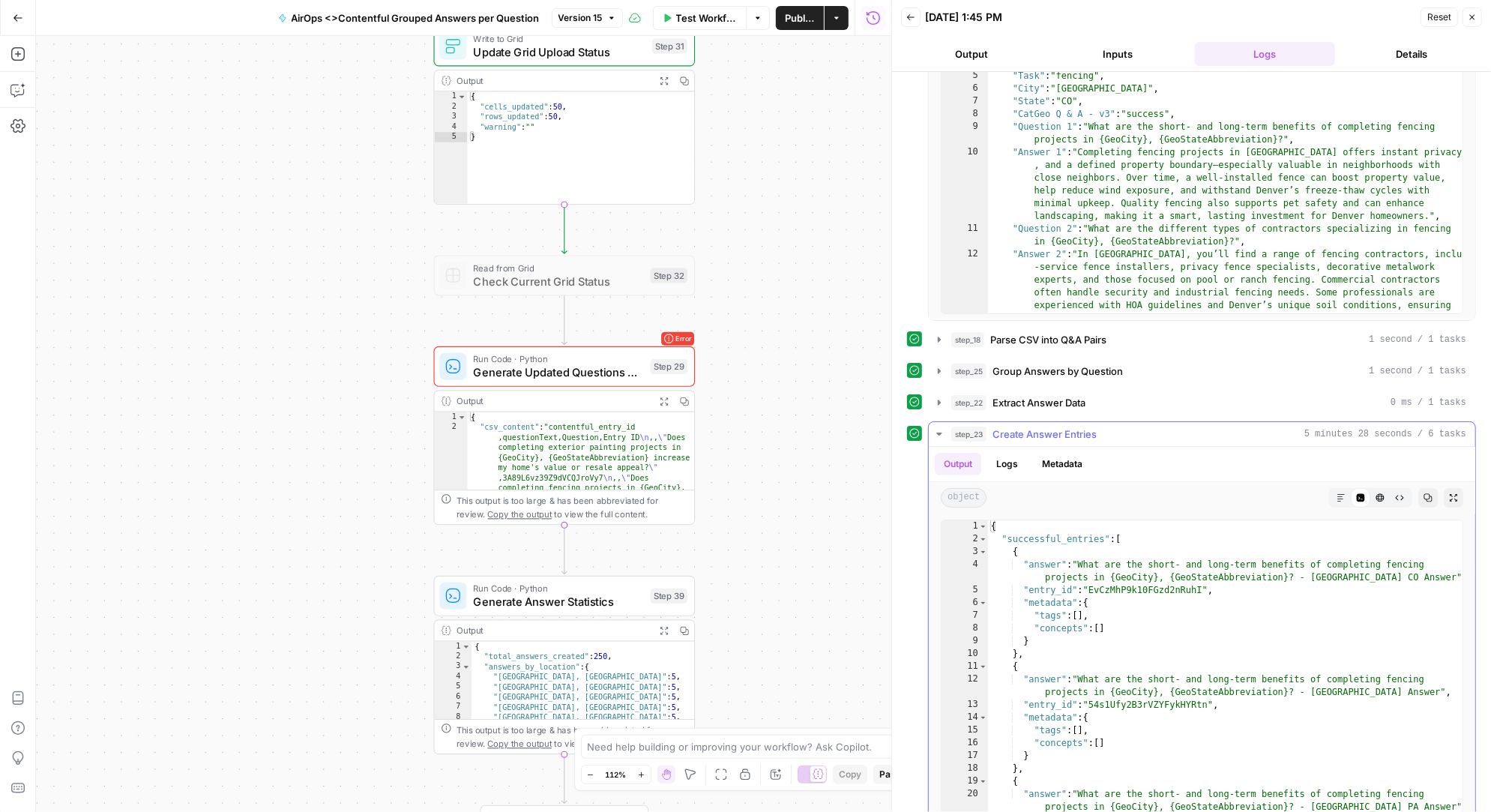
click at [941, 431] on icon "button" at bounding box center [939, 433] width 12 height 12
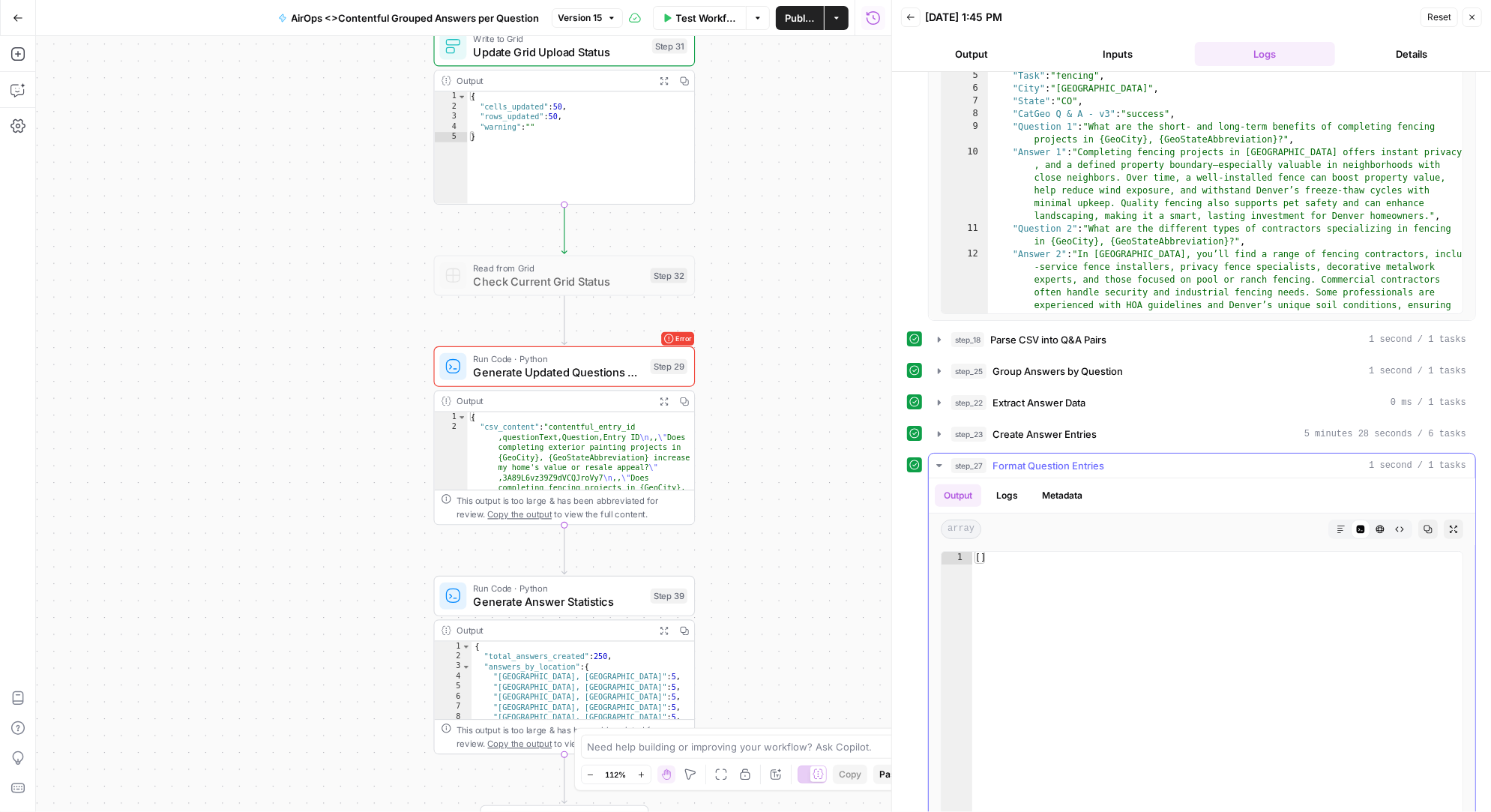
click at [939, 460] on icon "button" at bounding box center [939, 465] width 12 height 12
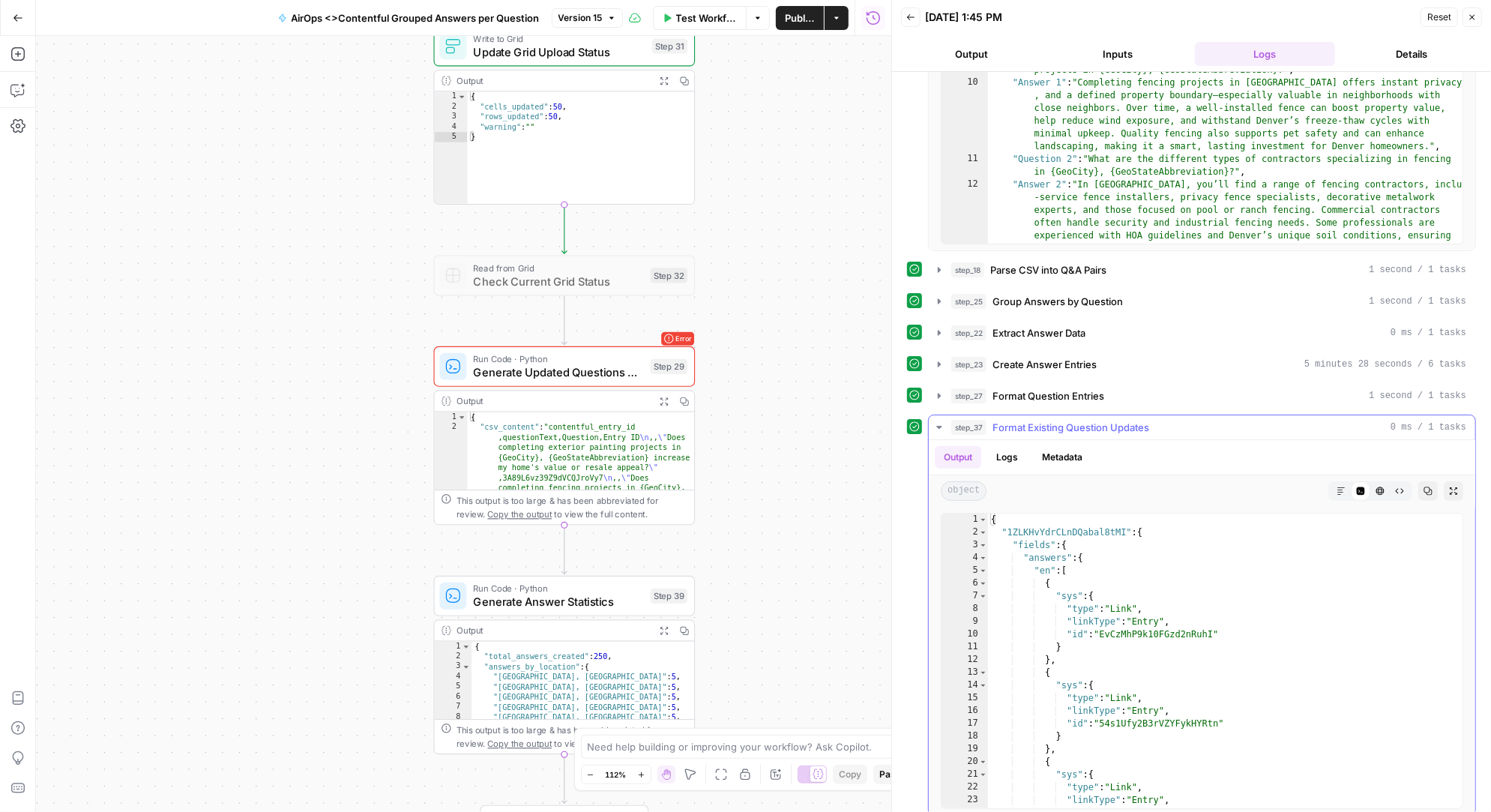
scroll to position [255, 0]
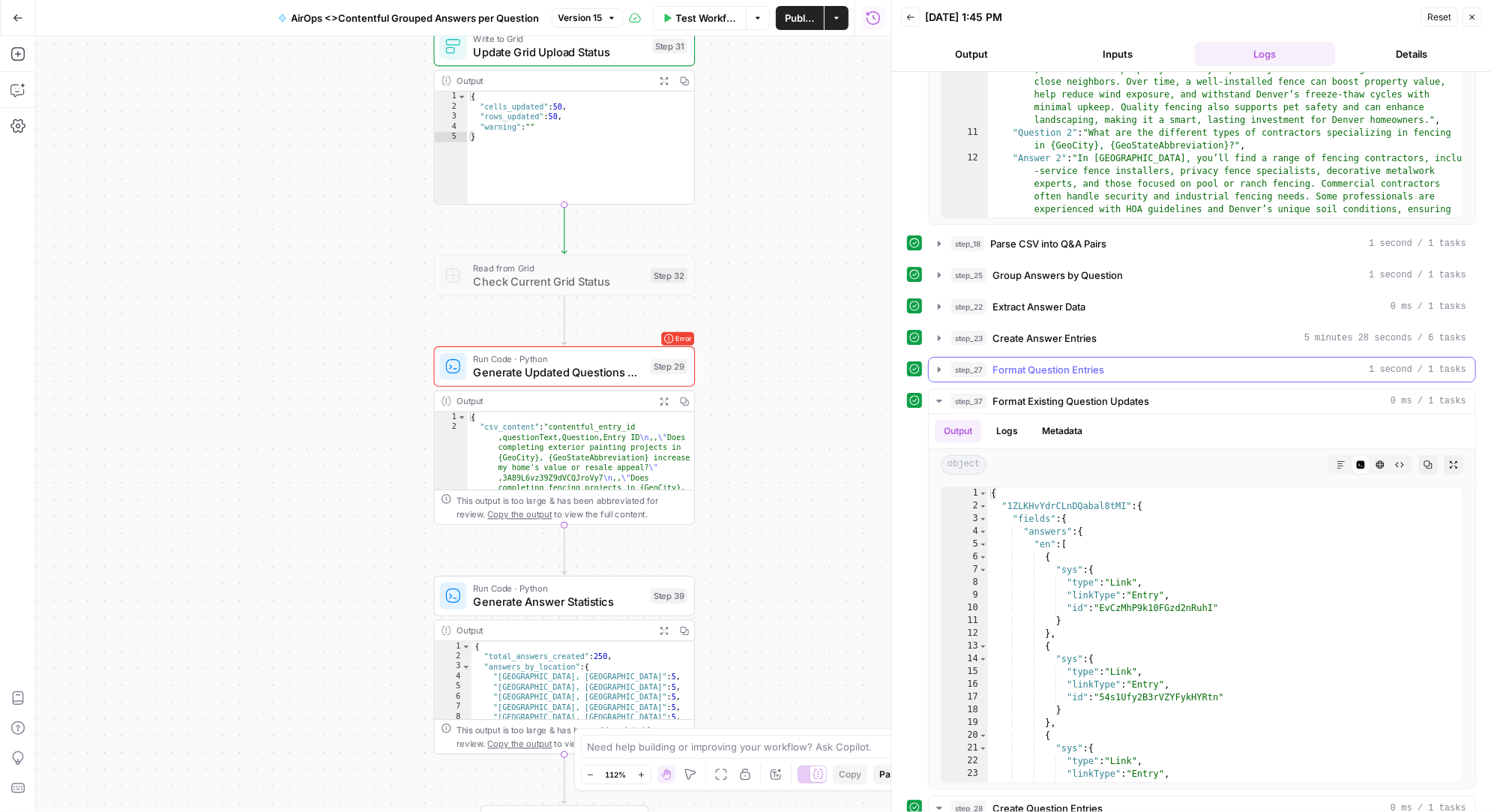
click at [938, 367] on icon "button" at bounding box center [939, 370] width 3 height 5
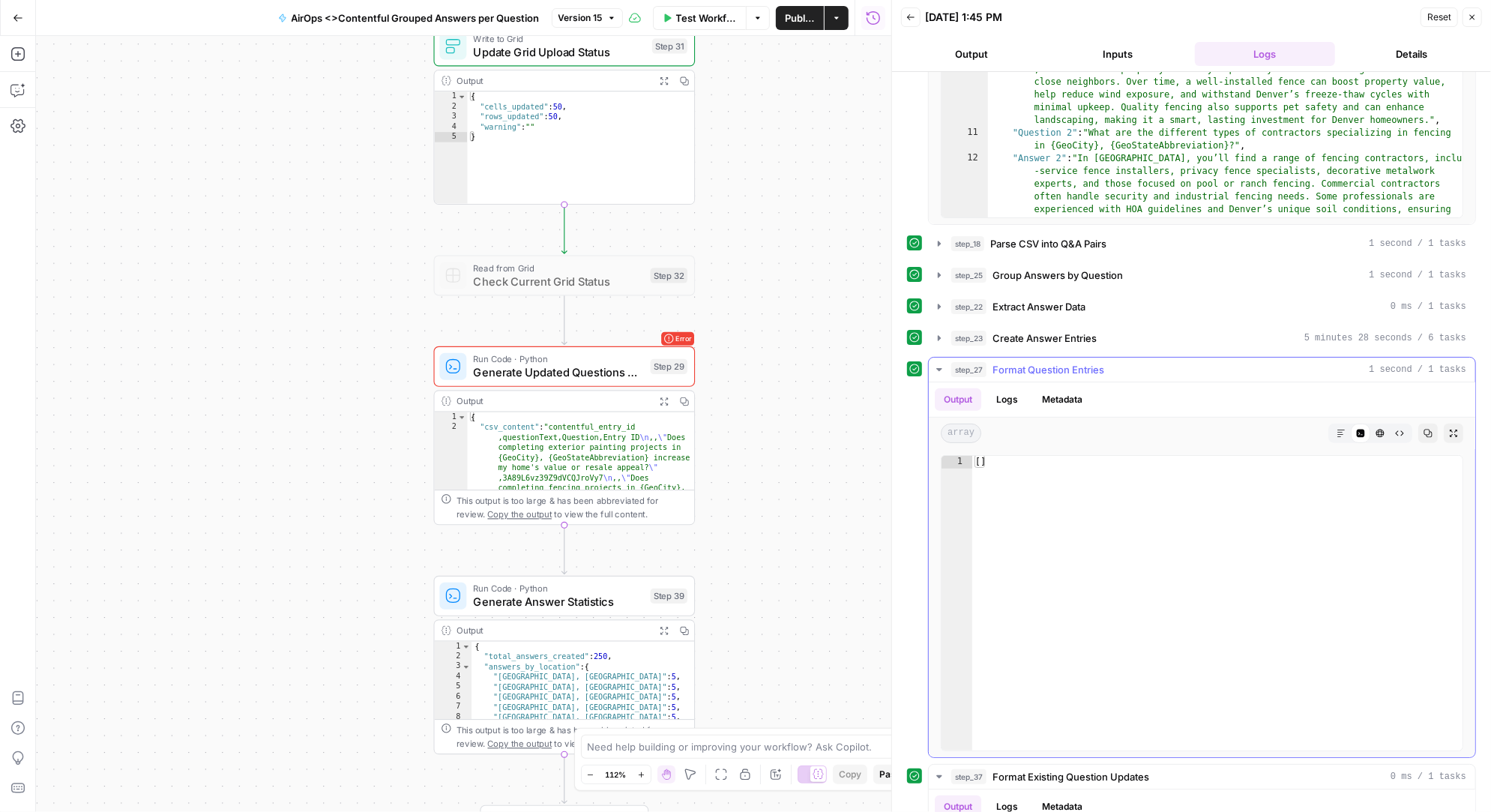
click at [1009, 396] on button "Logs" at bounding box center [1007, 399] width 40 height 22
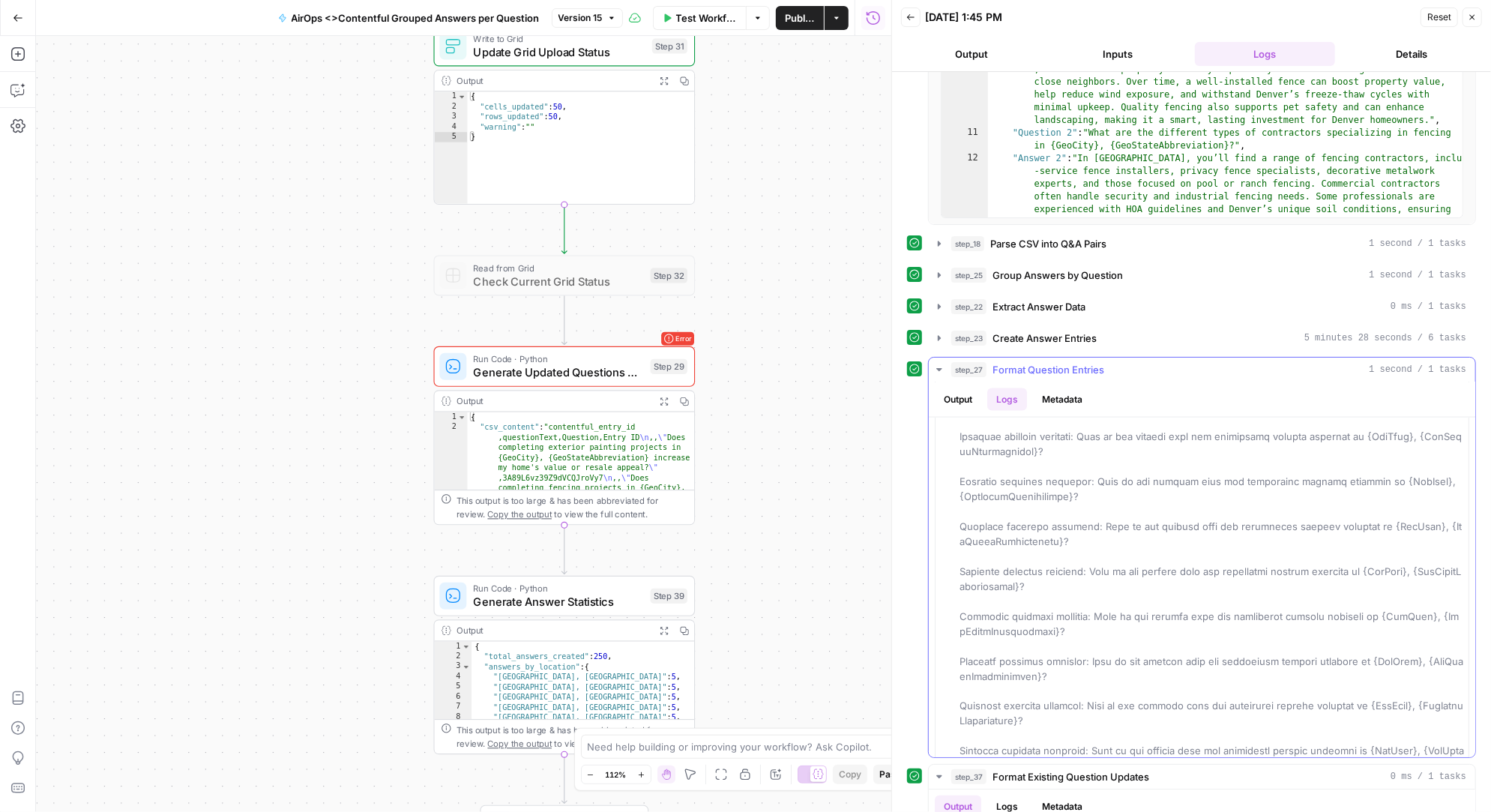
scroll to position [0, 0]
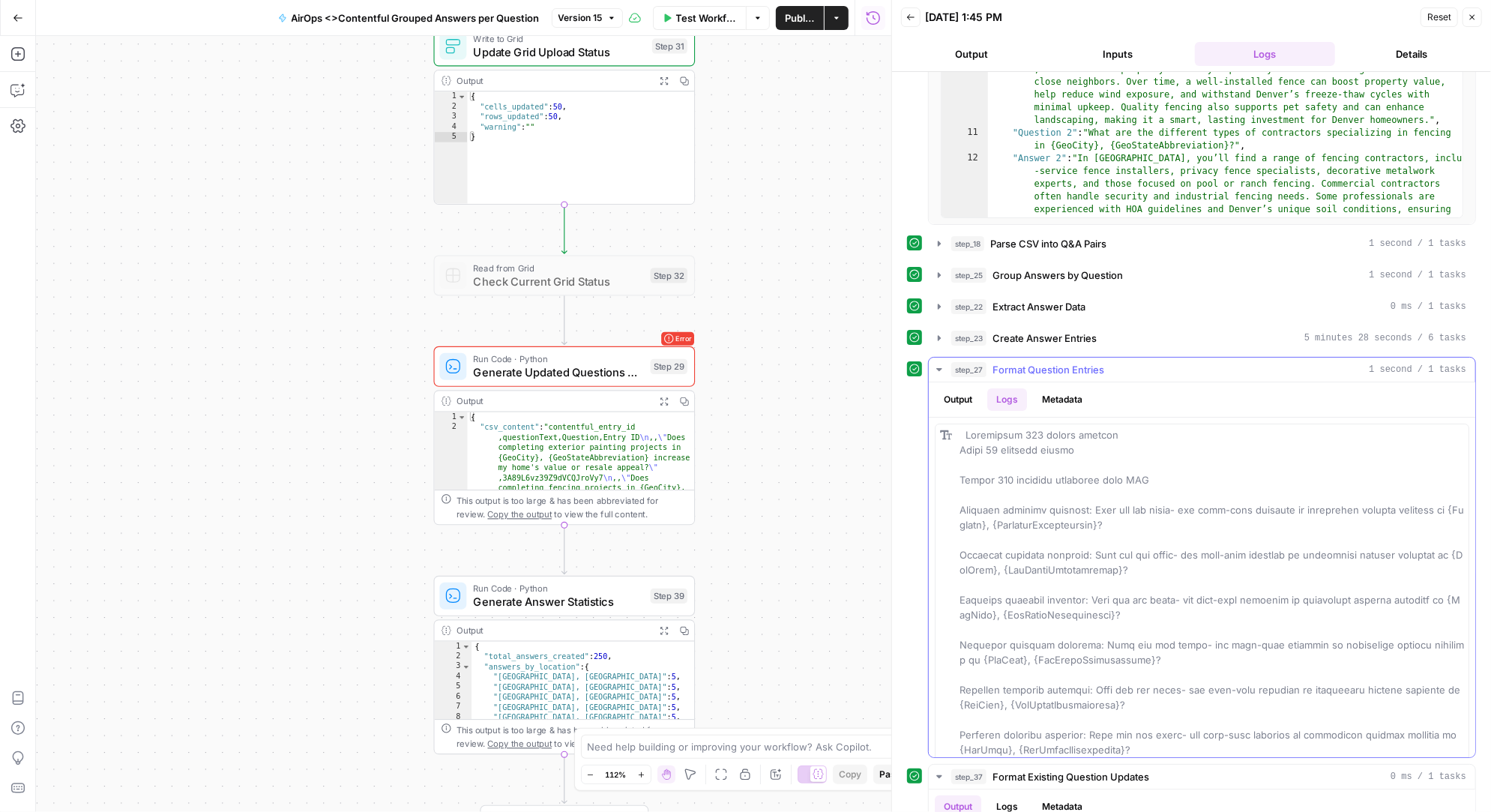
click at [939, 368] on icon "button" at bounding box center [939, 369] width 5 height 3
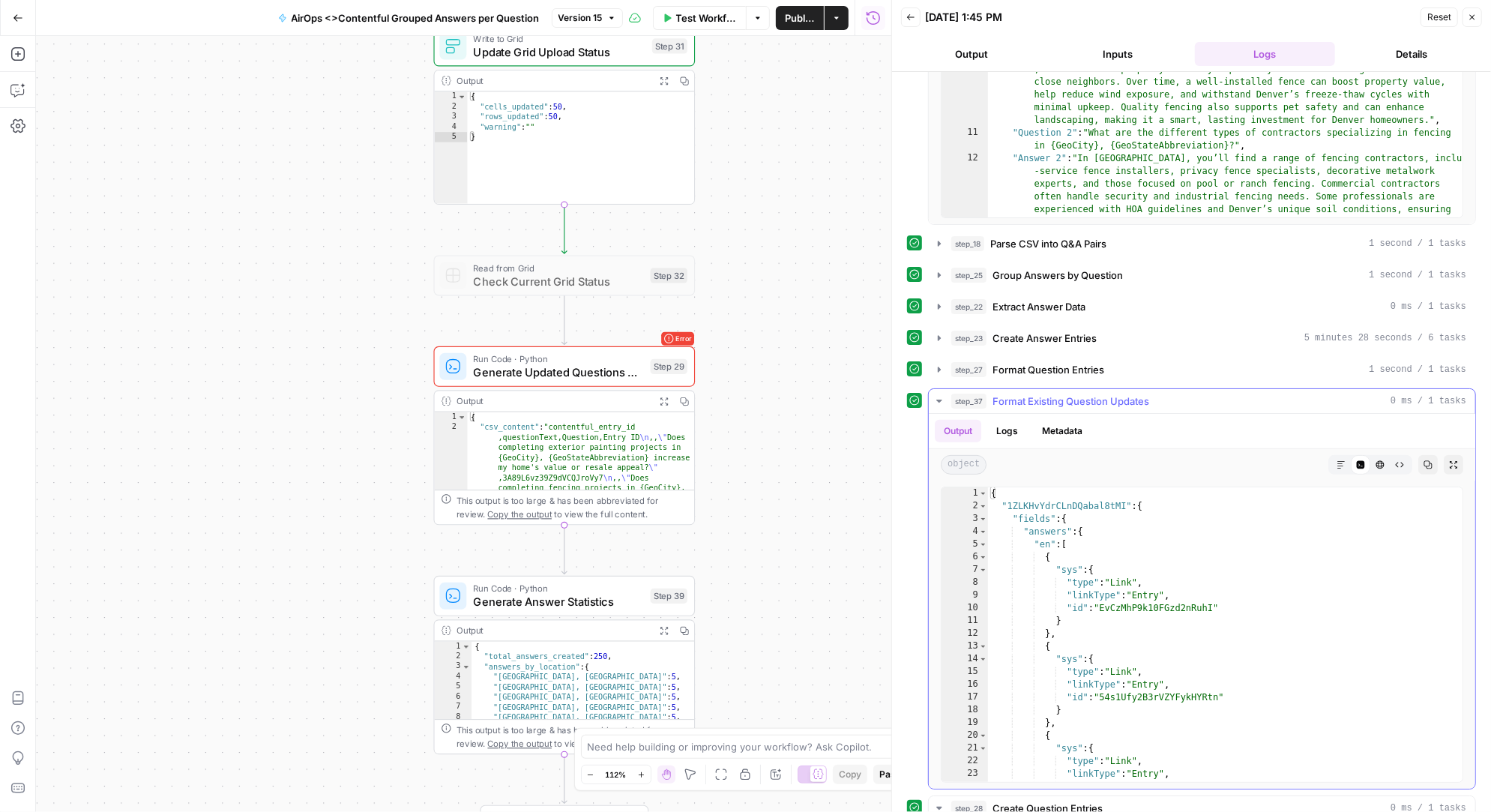
click at [937, 399] on icon "button" at bounding box center [939, 400] width 5 height 3
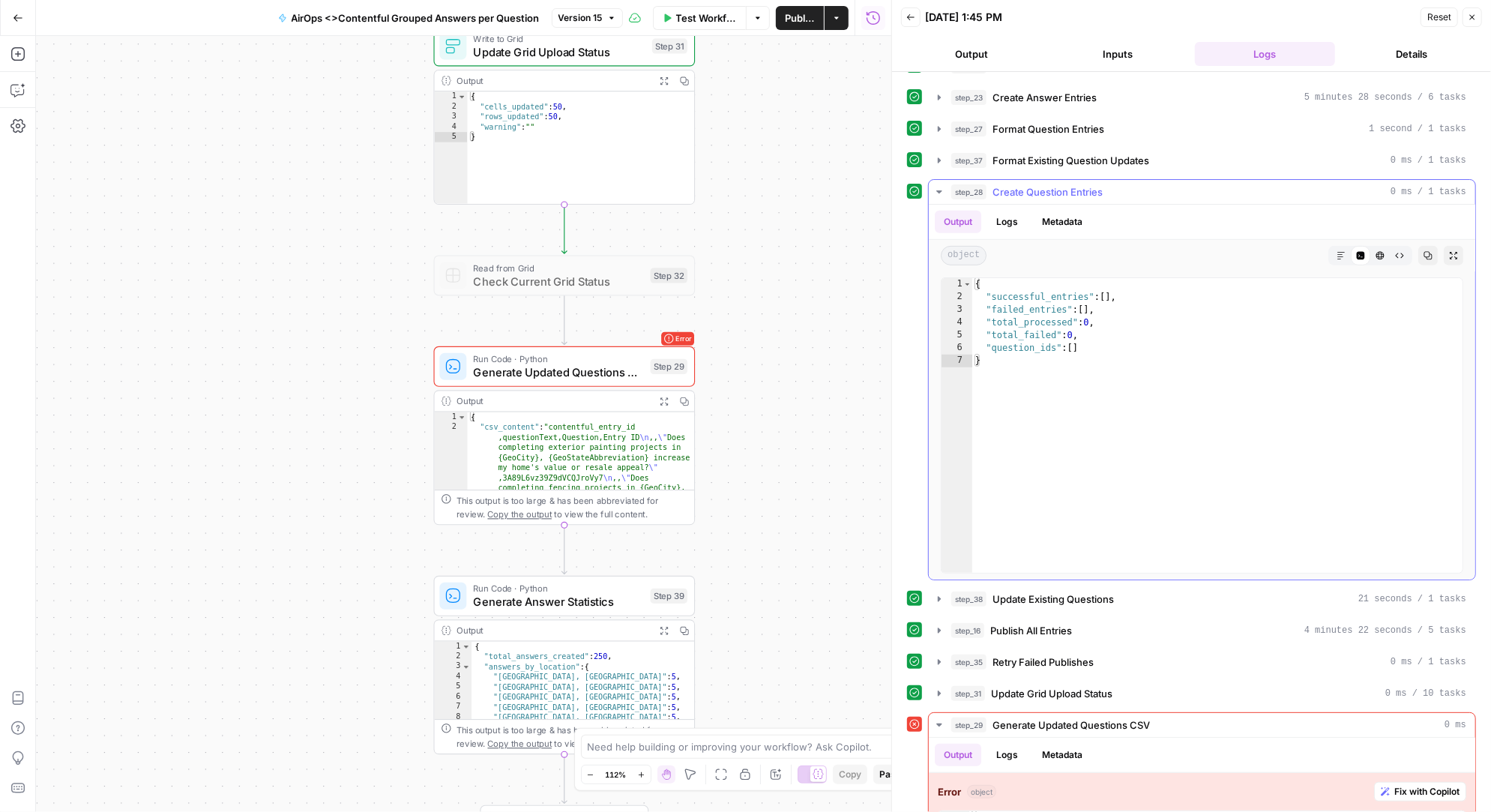
scroll to position [554, 0]
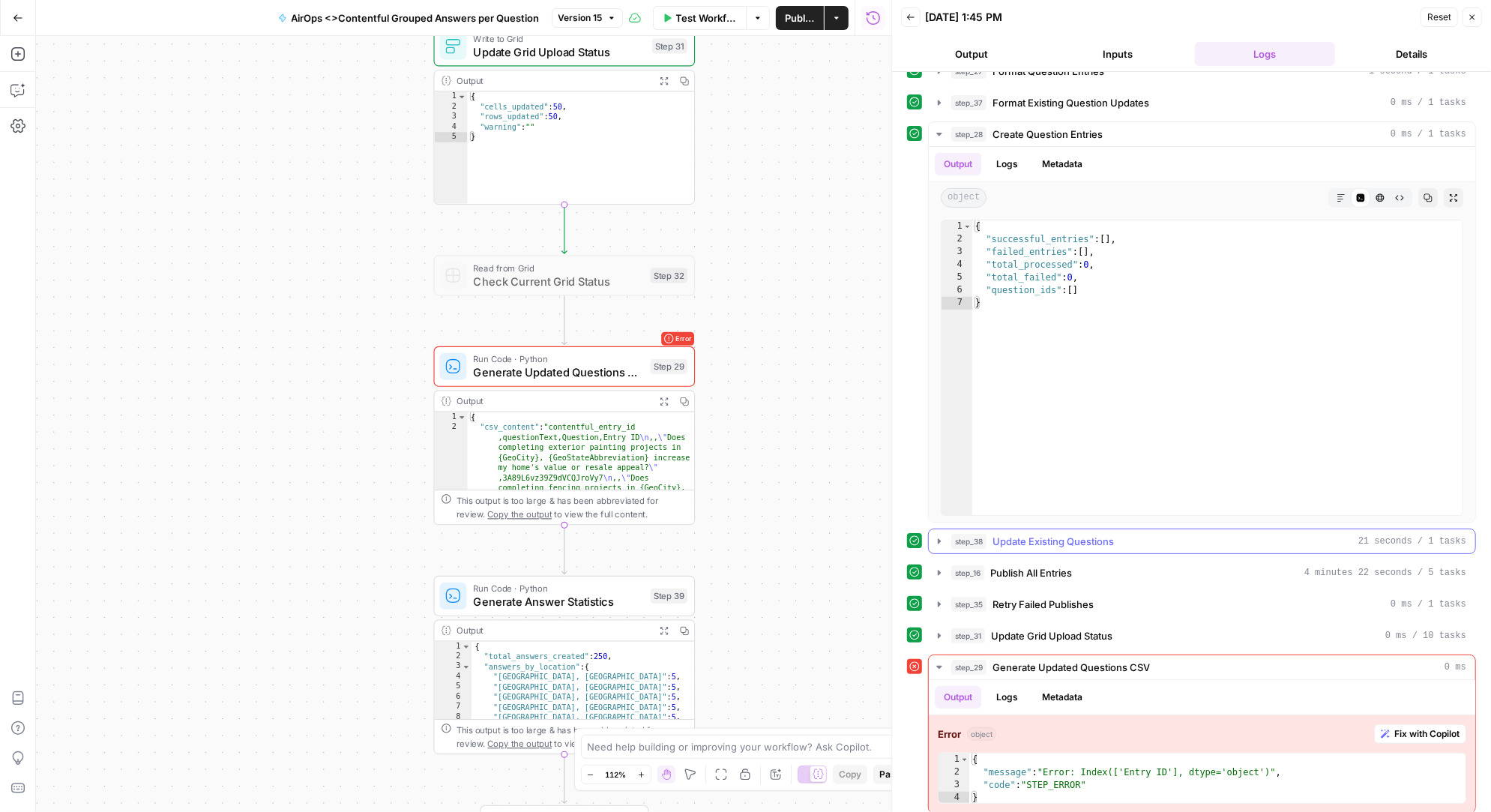
click at [940, 539] on icon "button" at bounding box center [939, 541] width 3 height 5
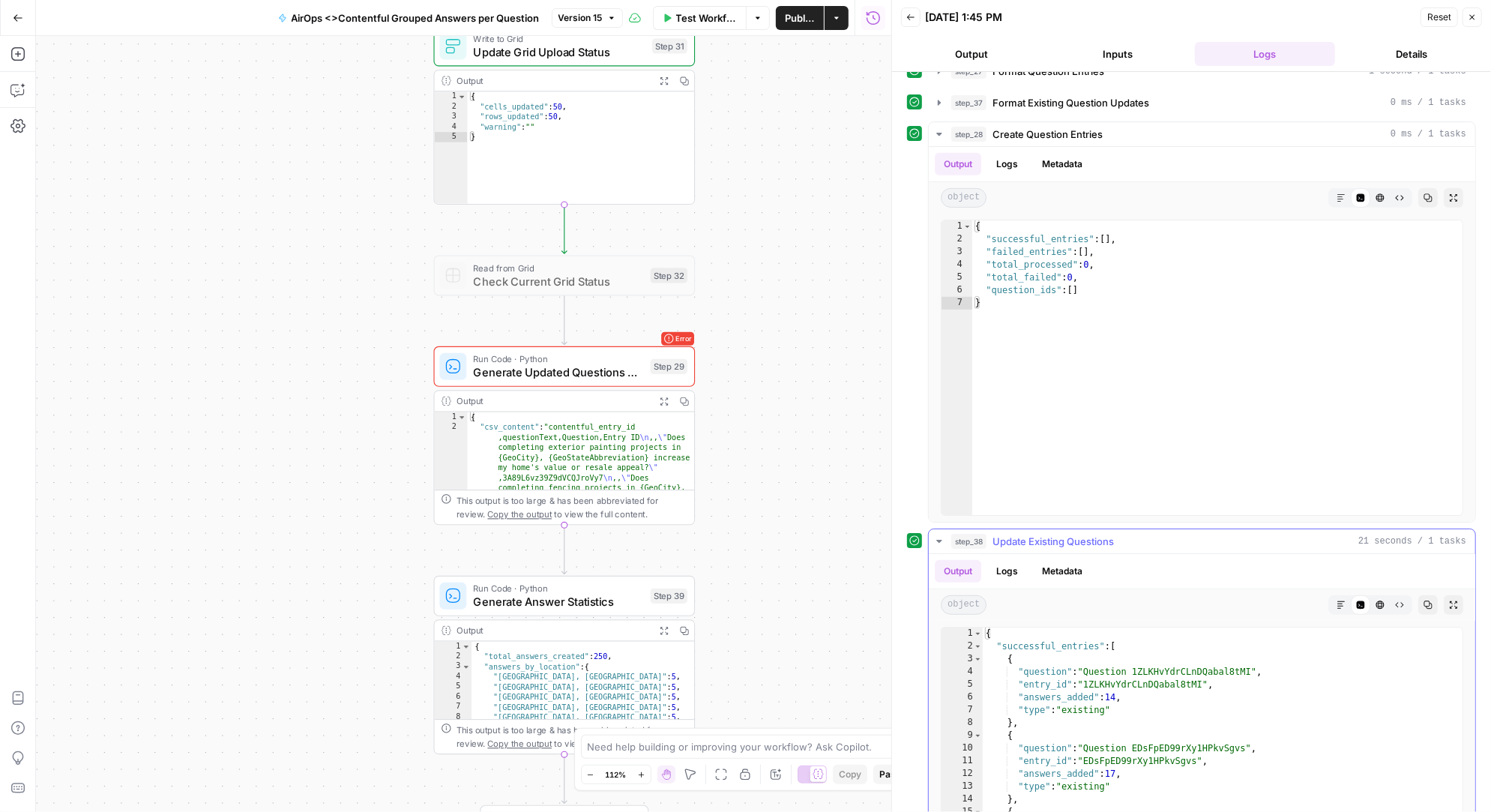
click at [940, 540] on icon "button" at bounding box center [939, 540] width 5 height 3
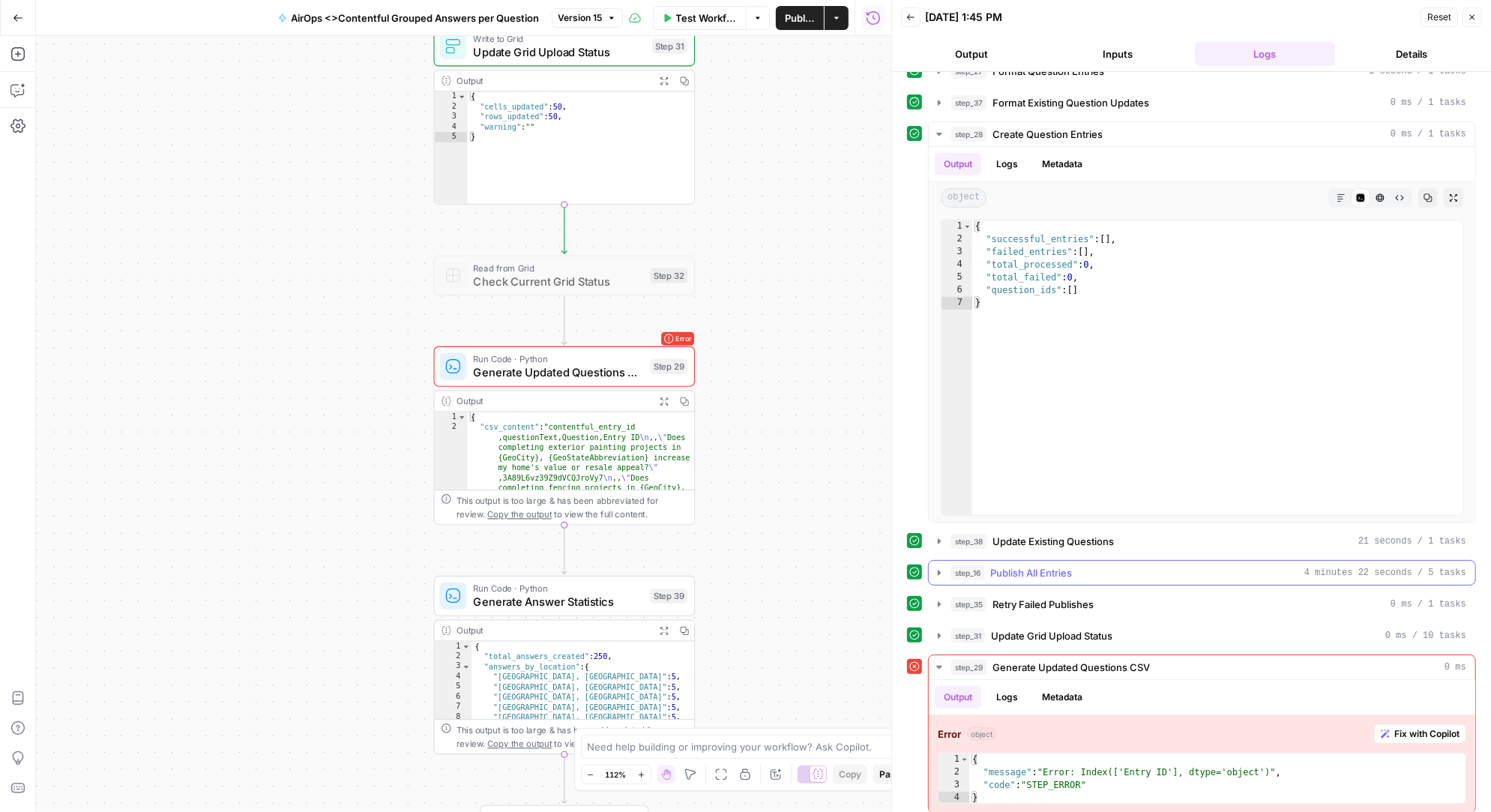
click at [938, 570] on icon "button" at bounding box center [939, 573] width 3 height 5
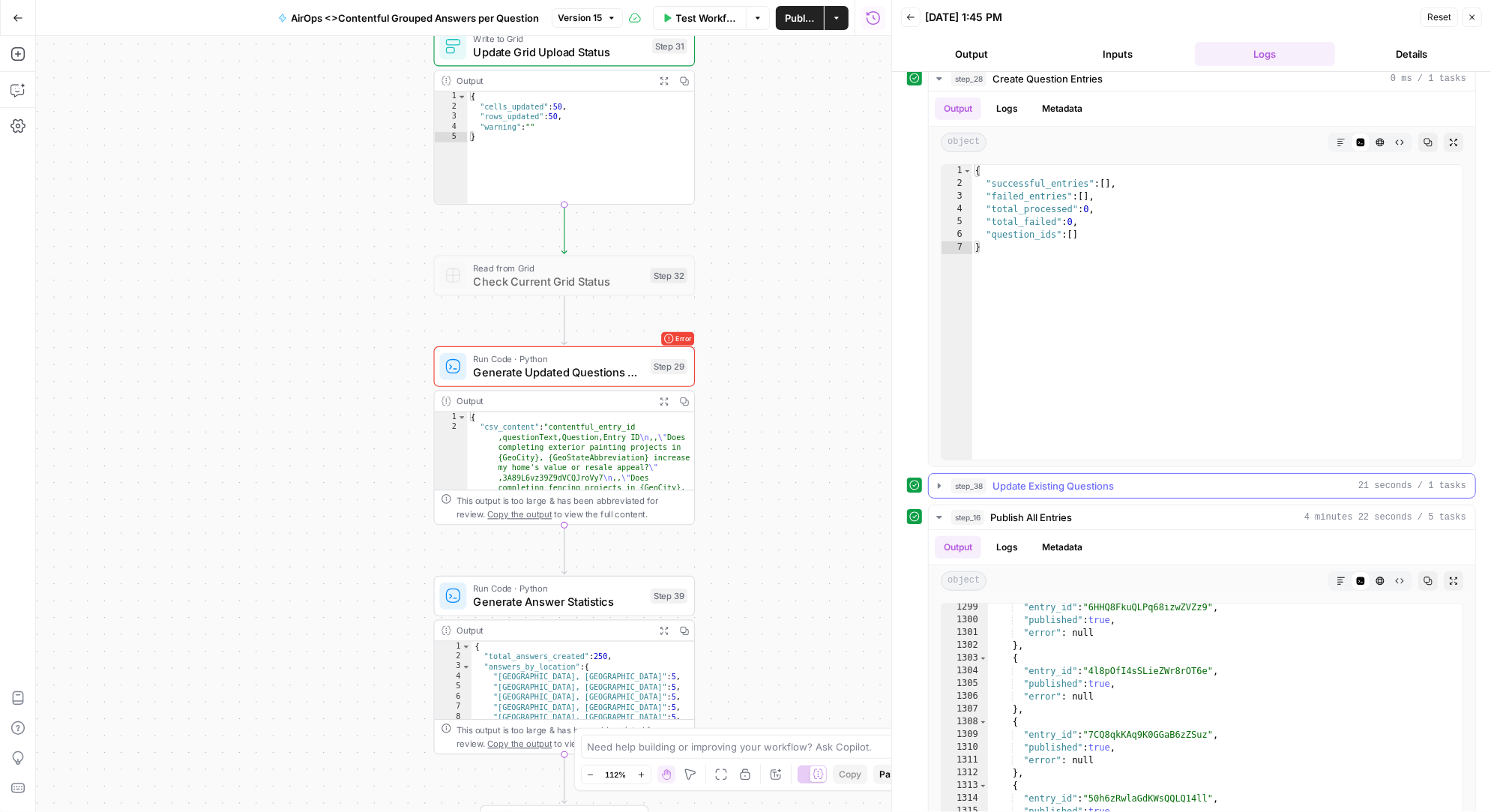
scroll to position [451, 0]
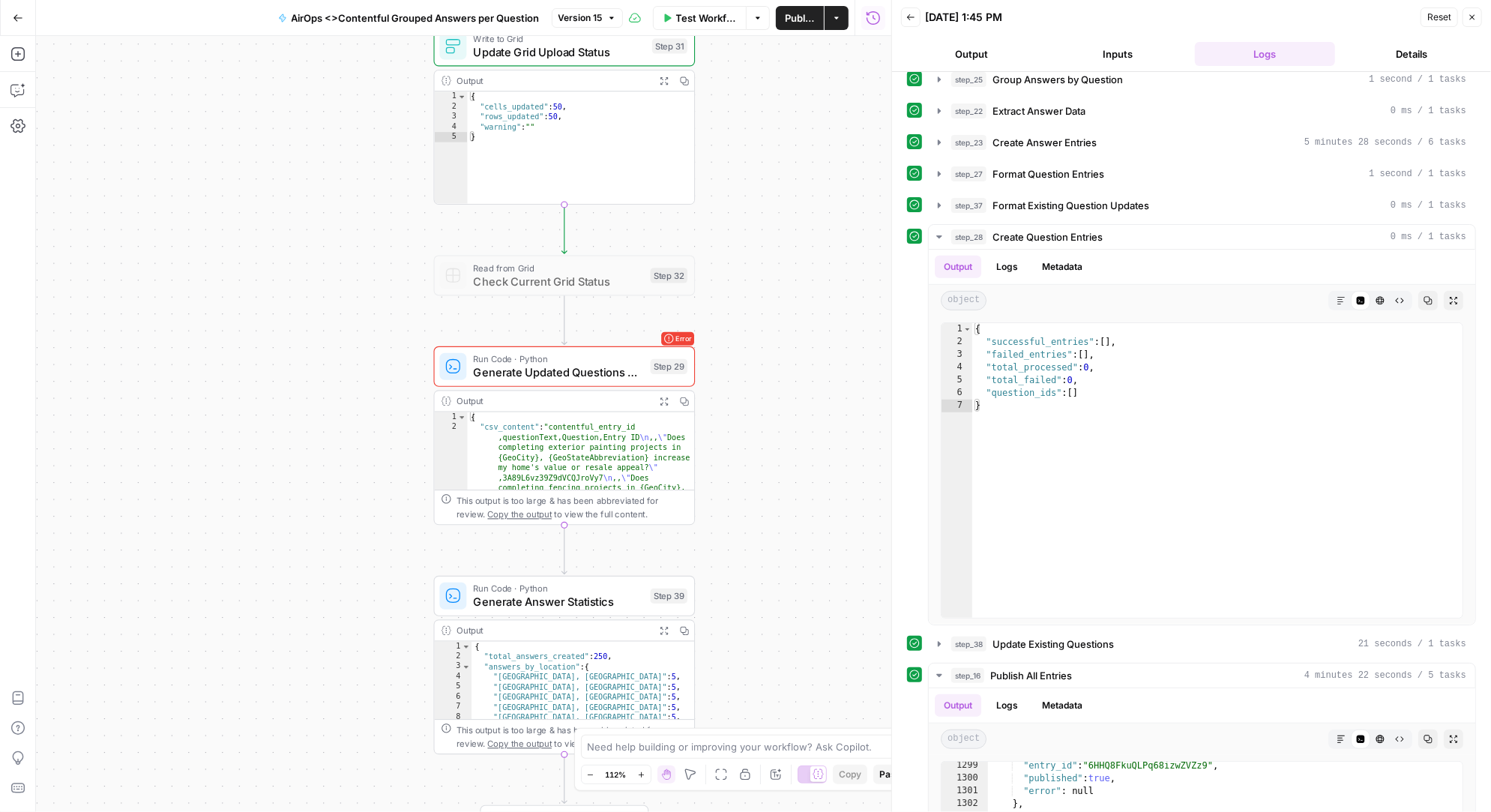
click at [702, 16] on span "Test Workflow" at bounding box center [707, 18] width 61 height 15
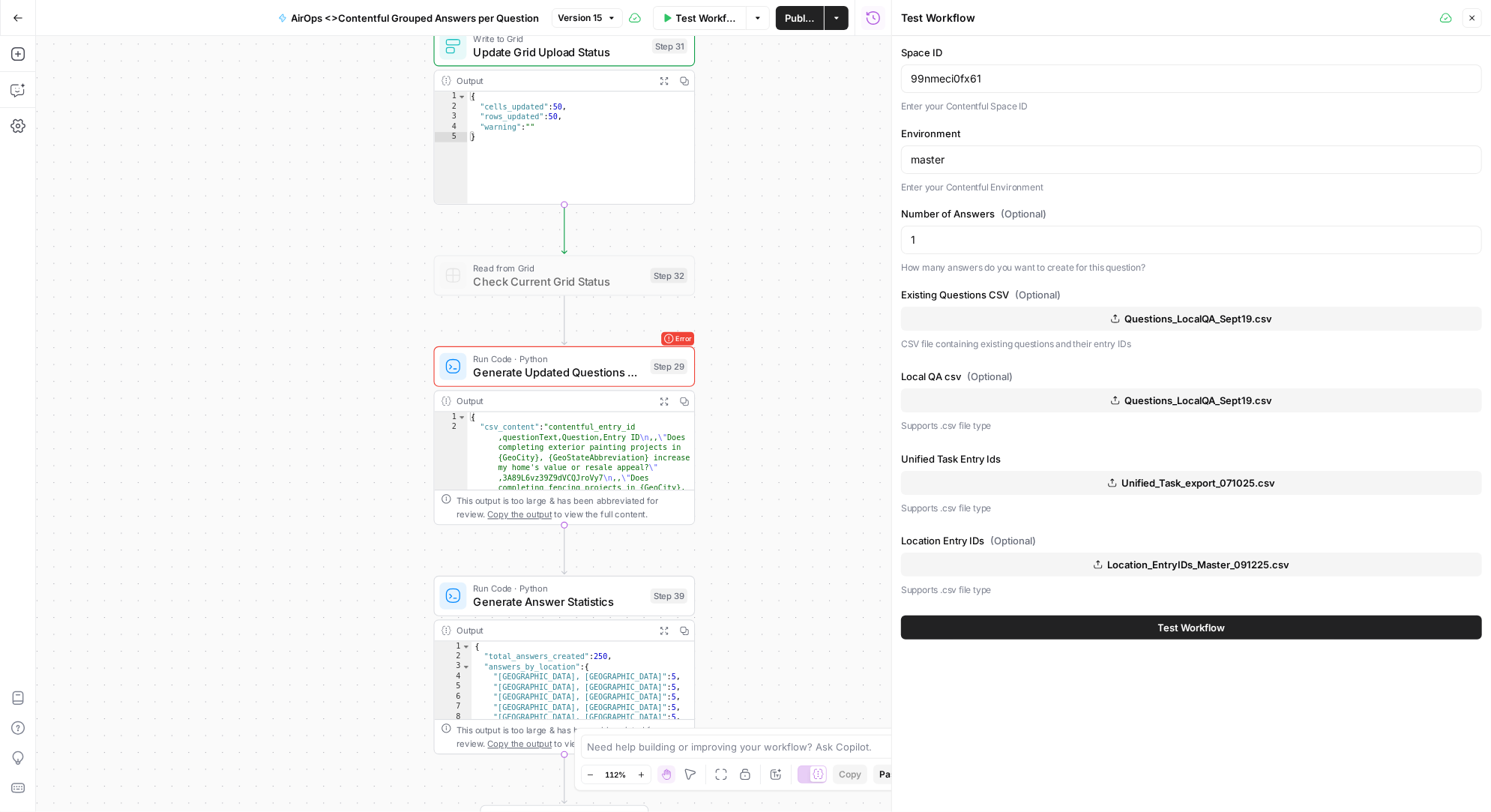
click at [1201, 622] on span "Test Workflow" at bounding box center [1192, 627] width 67 height 15
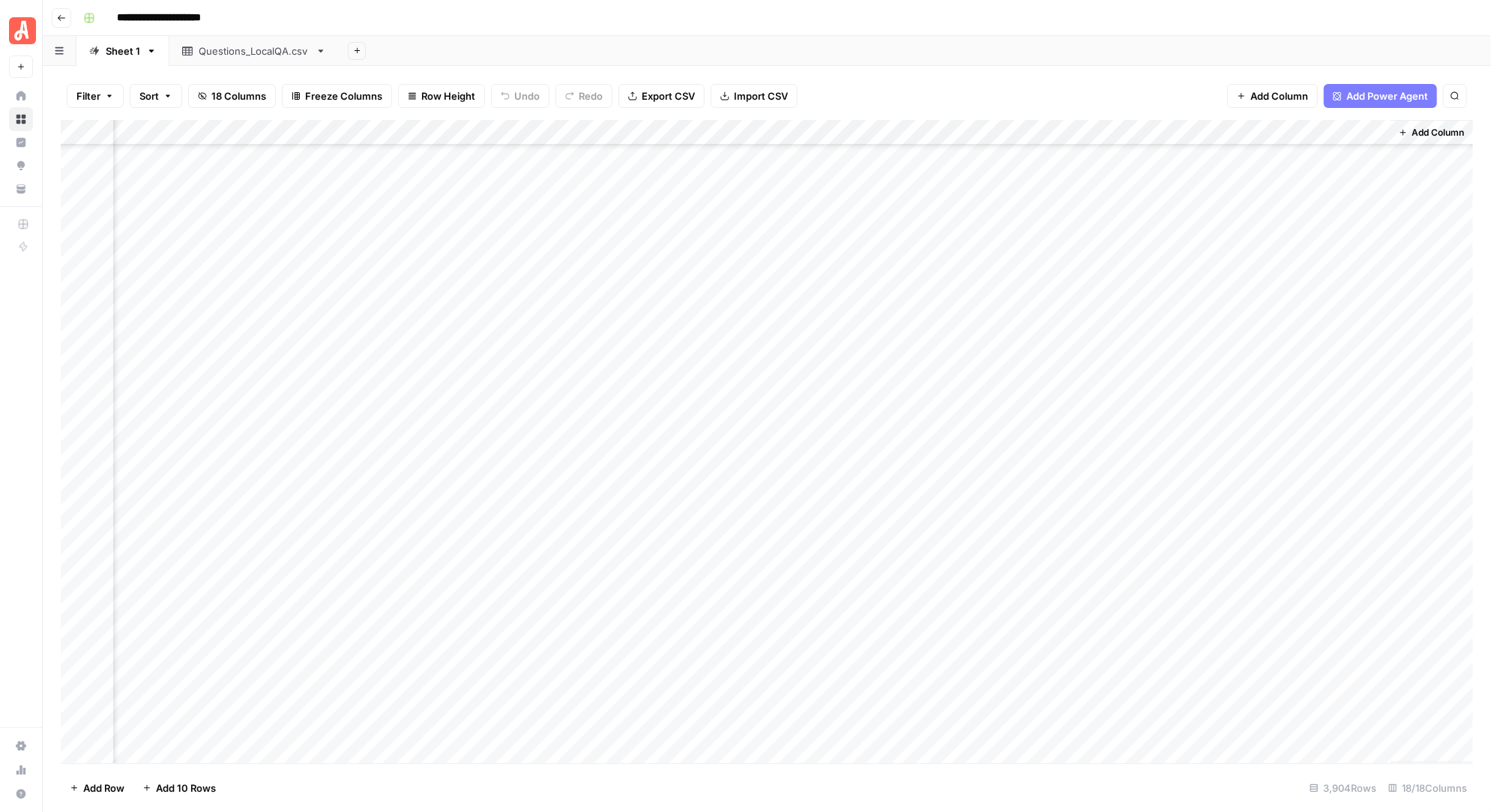
scroll to position [27624, 1397]
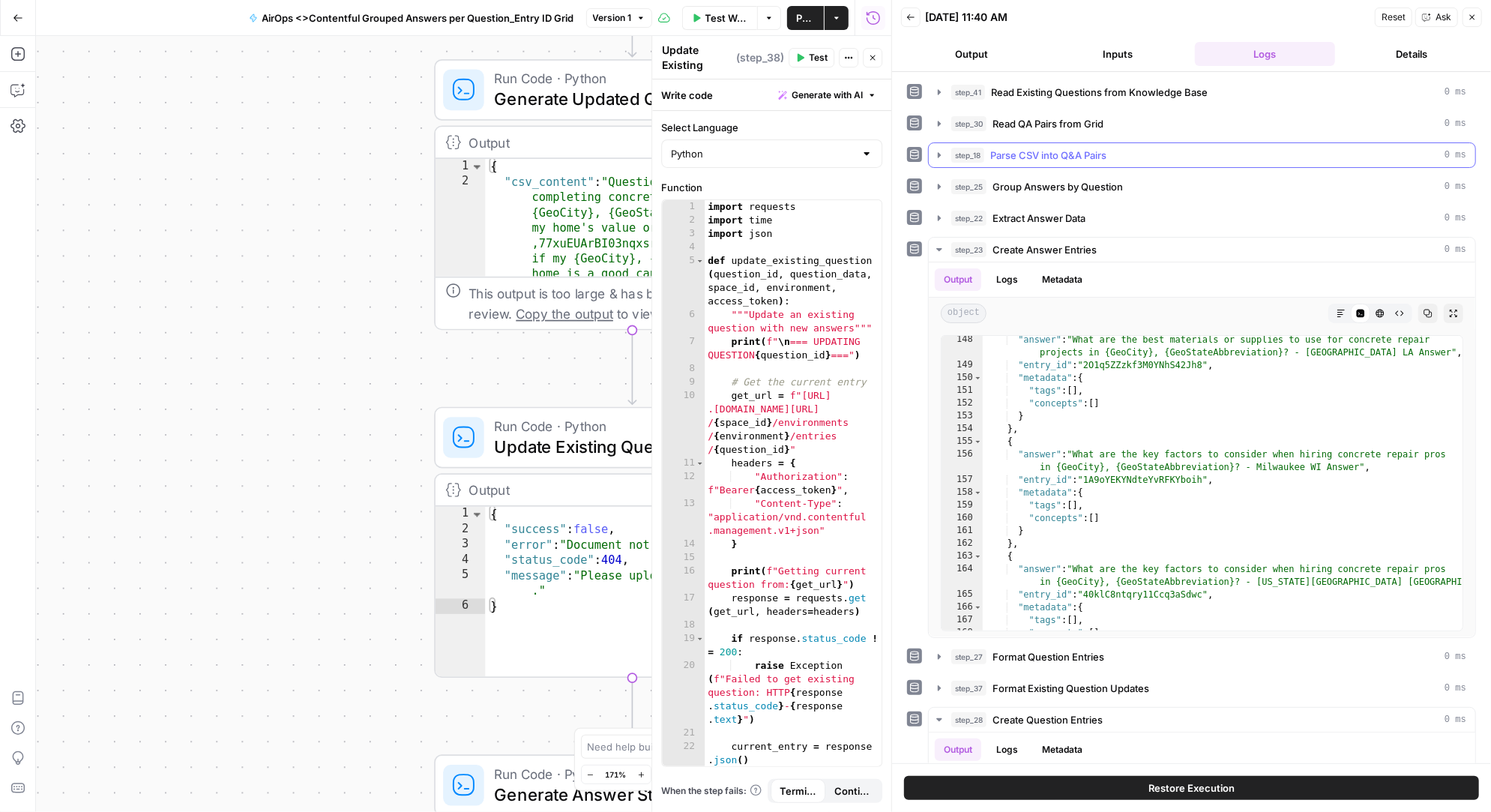
scroll to position [633, 0]
